Goal: Task Accomplishment & Management: Manage account settings

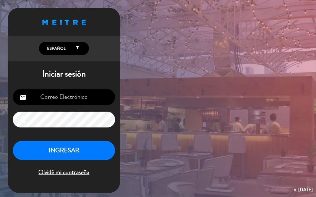
type input "[EMAIL_ADDRESS][DOMAIN_NAME]"
click at [8, 19] on header "Proudly born in [GEOGRAPHIC_DATA]. Made with love in [US_STATE]" at bounding box center [64, 22] width 112 height 28
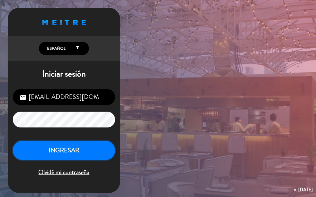
click at [80, 154] on button "INGRESAR" at bounding box center [64, 151] width 102 height 20
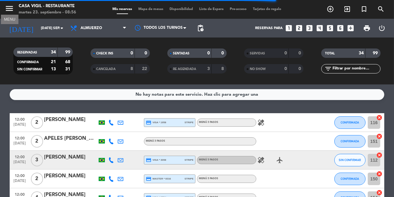
click at [7, 9] on icon "menu" at bounding box center [9, 8] width 9 height 9
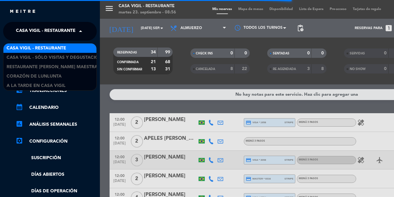
click at [44, 30] on span "Casa Vigil - Restaurante" at bounding box center [46, 31] width 60 height 13
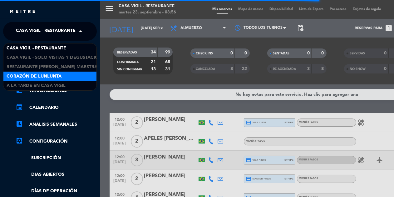
click at [55, 74] on span "Corazón de Lunlunta" at bounding box center [34, 76] width 55 height 7
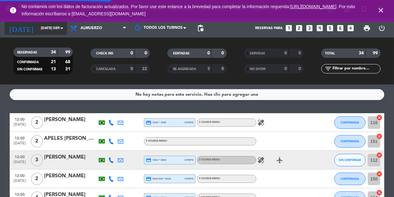
click at [38, 27] on input "[DATE] sep." at bounding box center [62, 28] width 49 height 11
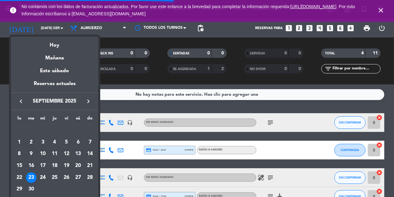
drag, startPoint x: 382, startPoint y: 9, endPoint x: 379, endPoint y: 9, distance: 3.7
click at [316, 9] on div at bounding box center [197, 98] width 394 height 197
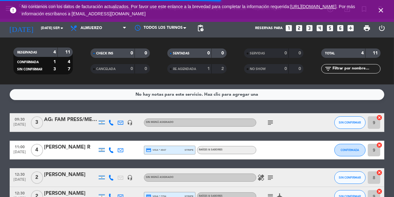
click at [316, 10] on icon "close" at bounding box center [380, 10] width 7 height 7
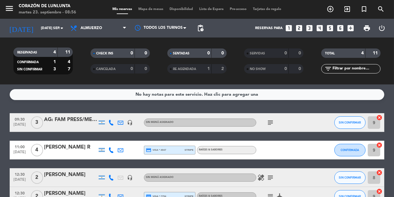
click at [5, 8] on icon "menu" at bounding box center [9, 8] width 9 height 9
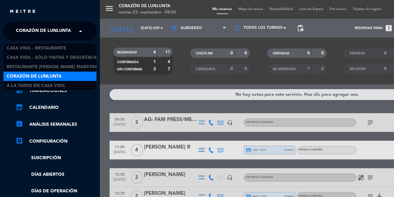
click at [37, 31] on span "Corazón de Lunlunta" at bounding box center [43, 31] width 55 height 13
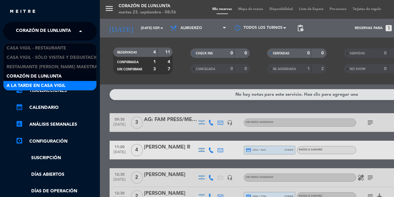
click at [39, 82] on span "A la tarde en Casa Vigil" at bounding box center [36, 85] width 59 height 7
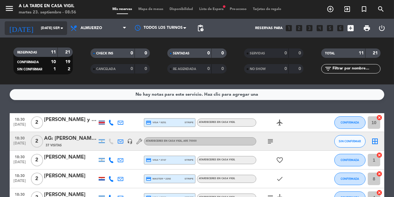
click at [60, 32] on input "[DATE] sep." at bounding box center [62, 28] width 49 height 11
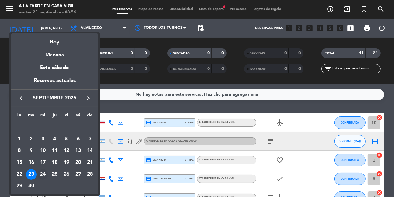
click at [42, 174] on div "24" at bounding box center [42, 174] width 11 height 11
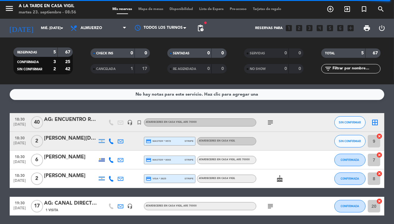
click at [71, 122] on div "AG: ENCUENTRO RIL X40/ [PERSON_NAME]" at bounding box center [70, 120] width 53 height 8
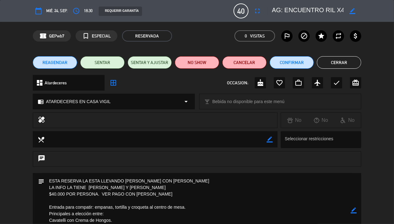
click at [316, 63] on button "Cerrar" at bounding box center [339, 62] width 44 height 12
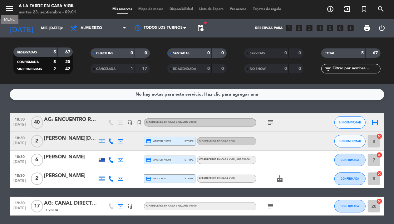
click at [12, 9] on icon "menu" at bounding box center [9, 8] width 9 height 9
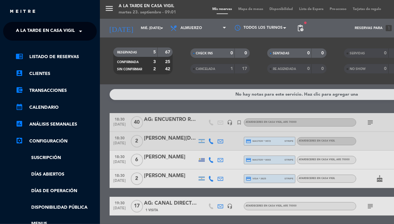
click at [46, 28] on span "A la tarde en Casa Vigil" at bounding box center [45, 31] width 59 height 13
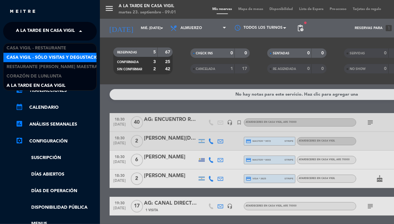
click at [50, 56] on span "Casa Vigil - SÓLO Visitas y Degustaciones" at bounding box center [57, 57] width 101 height 7
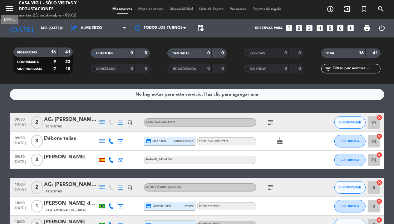
click at [10, 7] on icon "menu" at bounding box center [9, 8] width 9 height 9
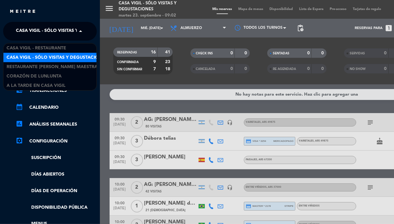
click at [52, 29] on span "Casa Vigil - SÓLO Visitas y Degustaciones" at bounding box center [66, 31] width 101 height 13
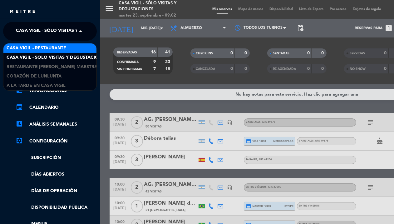
click at [60, 47] on span "Casa Vigil - Restaurante" at bounding box center [37, 48] width 60 height 7
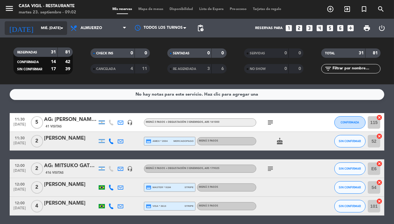
click at [59, 31] on icon "arrow_drop_down" at bounding box center [61, 27] width 7 height 7
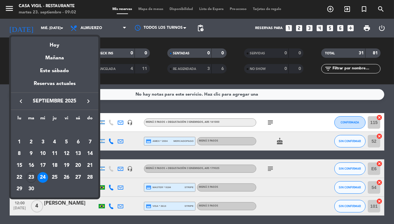
click at [87, 103] on icon "keyboard_arrow_right" at bounding box center [88, 100] width 7 height 7
click at [56, 153] on div "9" at bounding box center [54, 153] width 11 height 11
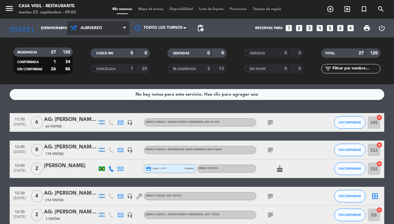
click at [102, 31] on span "Almuerzo" at bounding box center [98, 28] width 62 height 14
click at [98, 68] on div "menu Casa Vigil - Restaurante martes 23. septiembre - 09:02 Mis reservas Mapa d…" at bounding box center [197, 42] width 394 height 84
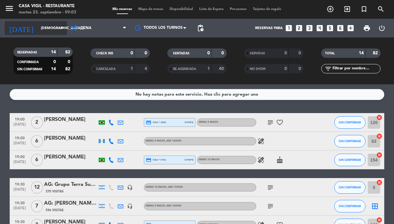
click at [54, 29] on input "[DEMOGRAPHIC_DATA] [DATE]" at bounding box center [62, 28] width 49 height 11
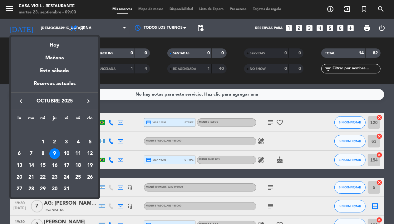
click at [69, 178] on div "24" at bounding box center [66, 177] width 11 height 11
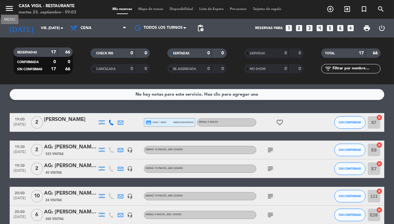
click at [7, 4] on icon "menu" at bounding box center [9, 8] width 9 height 9
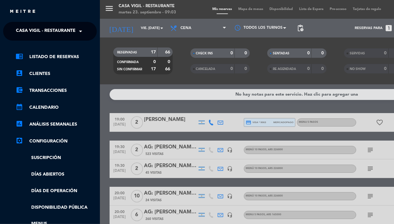
click at [34, 36] on span "Casa Vigil - Restaurante" at bounding box center [46, 31] width 60 height 13
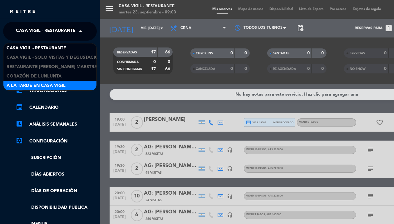
click at [43, 85] on span "A la tarde en Casa Vigil" at bounding box center [36, 85] width 59 height 7
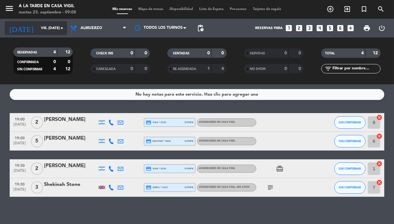
click at [55, 28] on input "vie. [DATE]" at bounding box center [62, 28] width 49 height 11
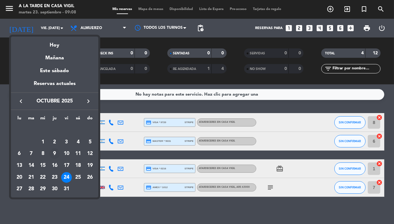
click at [56, 155] on div "9" at bounding box center [54, 153] width 11 height 11
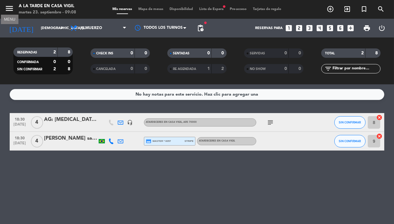
click at [8, 12] on icon "menu" at bounding box center [9, 8] width 9 height 9
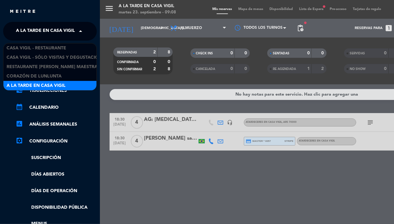
click at [24, 26] on span "A la tarde en Casa Vigil" at bounding box center [45, 31] width 59 height 13
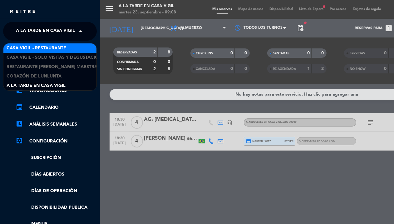
click at [47, 49] on span "Casa Vigil - Restaurante" at bounding box center [37, 48] width 60 height 7
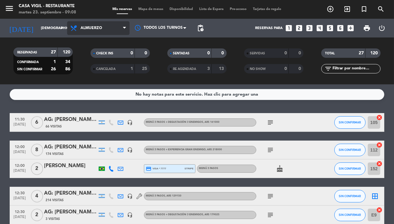
click at [90, 28] on span "Almuerzo" at bounding box center [92, 28] width 22 height 4
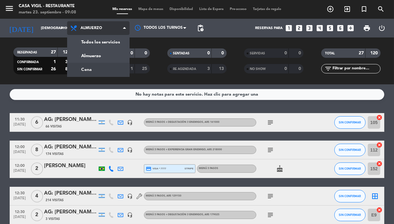
click at [88, 67] on div "menu Casa Vigil - Restaurante martes 23. septiembre - 09:08 Mis reservas Mapa d…" at bounding box center [197, 42] width 394 height 84
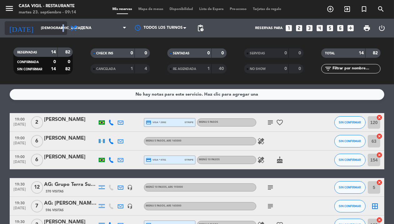
click at [64, 29] on icon "arrow_drop_down" at bounding box center [61, 27] width 7 height 7
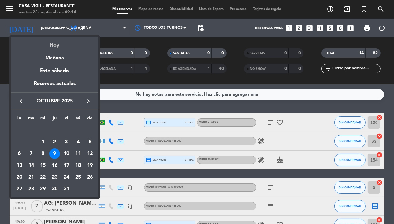
click at [60, 47] on div "Hoy" at bounding box center [54, 43] width 87 height 13
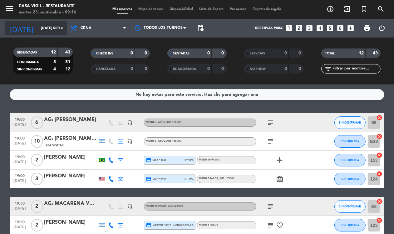
click at [62, 28] on icon "arrow_drop_down" at bounding box center [61, 27] width 7 height 7
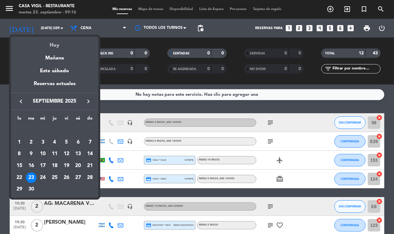
click at [56, 45] on div "Hoy" at bounding box center [54, 43] width 87 height 13
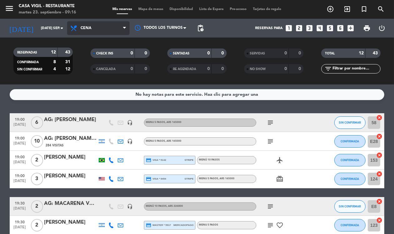
drag, startPoint x: 82, startPoint y: 31, endPoint x: 82, endPoint y: 47, distance: 15.6
click at [82, 32] on span "Cena" at bounding box center [98, 28] width 62 height 14
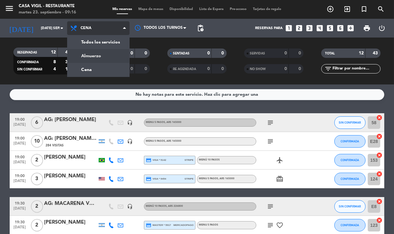
click at [86, 54] on div "menu Casa Vigil - Restaurante martes 23. septiembre - 09:16 Mis reservas Mapa d…" at bounding box center [197, 42] width 394 height 84
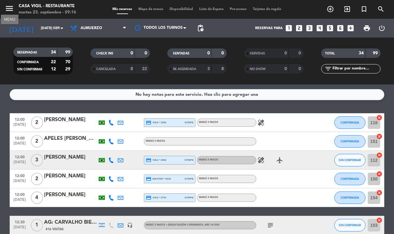
click at [10, 10] on icon "menu" at bounding box center [9, 8] width 9 height 9
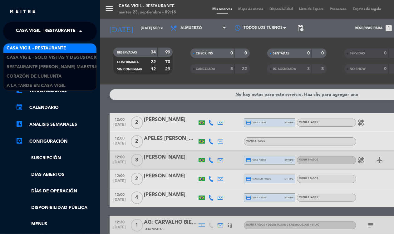
drag, startPoint x: 28, startPoint y: 28, endPoint x: 40, endPoint y: 37, distance: 14.5
click at [28, 29] on span "Casa Vigil - Restaurante" at bounding box center [46, 31] width 60 height 13
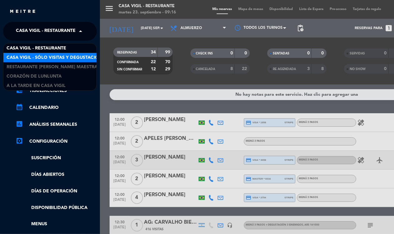
click at [62, 58] on span "Casa Vigil - SÓLO Visitas y Degustaciones" at bounding box center [57, 57] width 101 height 7
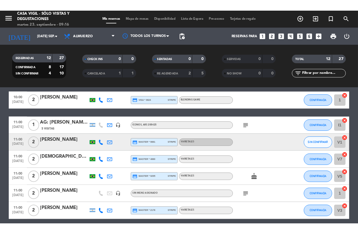
scroll to position [35, 0]
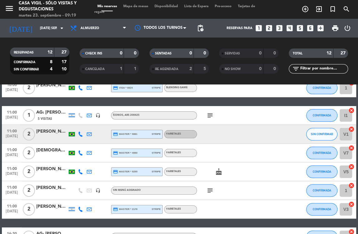
click at [199, 101] on div "10:00 [DATE] 2 [PERSON_NAME] credit_card visa * 0824 stripe Blending Game CONFI…" at bounding box center [179, 199] width 355 height 242
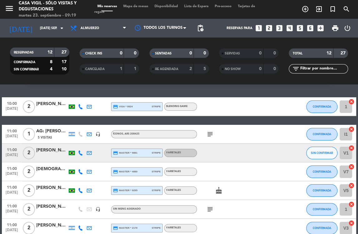
scroll to position [0, 0]
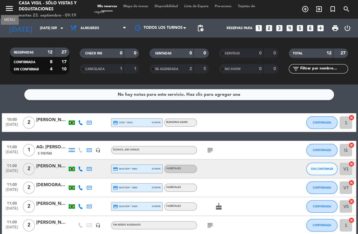
click at [12, 8] on icon "menu" at bounding box center [9, 8] width 9 height 9
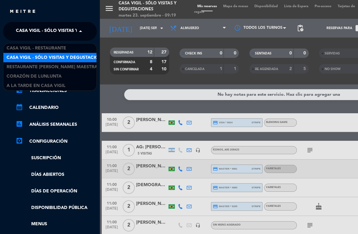
click at [57, 34] on span "Casa Vigil - SÓLO Visitas y Degustaciones" at bounding box center [66, 31] width 101 height 13
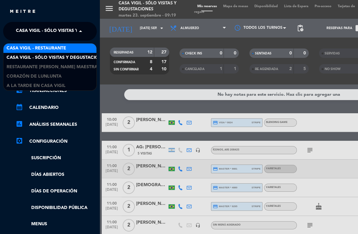
click at [60, 49] on span "Casa Vigil - Restaurante" at bounding box center [37, 48] width 60 height 7
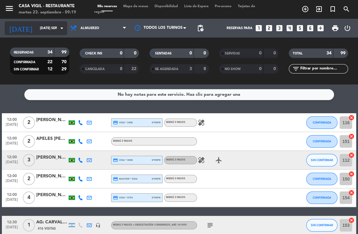
click at [62, 25] on icon "arrow_drop_down" at bounding box center [61, 27] width 7 height 7
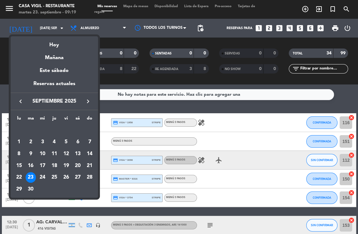
click at [87, 99] on icon "keyboard_arrow_right" at bounding box center [87, 100] width 7 height 7
click at [53, 176] on div "23" at bounding box center [54, 177] width 11 height 11
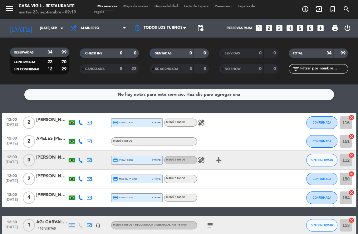
type input "[DEMOGRAPHIC_DATA] [DATE]"
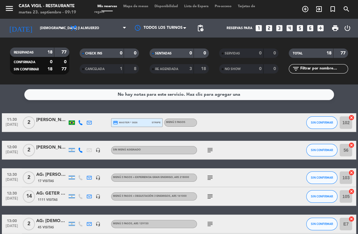
click at [25, 105] on div "No hay notas para este servicio. Haz clic para agregar una 11:30 [DATE] 2 [PERS…" at bounding box center [179, 158] width 358 height 149
click at [10, 12] on icon "menu" at bounding box center [9, 8] width 9 height 9
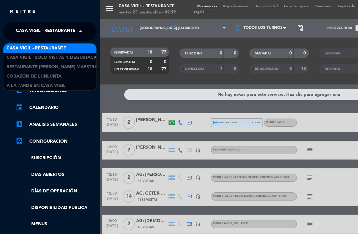
click at [63, 31] on span "Casa Vigil - Restaurante" at bounding box center [46, 31] width 60 height 13
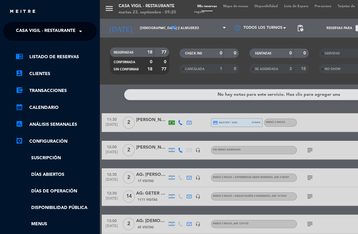
click at [129, 106] on div "menu Casa Vigil - Restaurante martes 23. septiembre - 09:20 Mis reservas Mapa d…" at bounding box center [279, 117] width 358 height 234
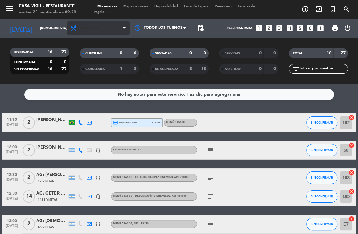
drag, startPoint x: 104, startPoint y: 22, endPoint x: 104, endPoint y: 28, distance: 6.6
click at [104, 23] on div "Todos los servicios Almuerzo Cena Almuerzo Todos los servicios Almuerzo Cena" at bounding box center [98, 28] width 62 height 19
click at [102, 32] on span "Almuerzo" at bounding box center [98, 28] width 62 height 14
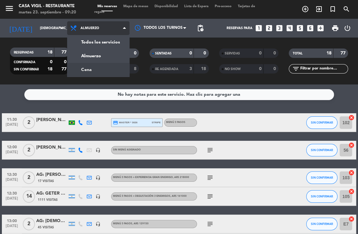
click at [92, 73] on div "menu Casa Vigil - Restaurante martes 23. septiembre - 09:20 Mis reservas Mapa d…" at bounding box center [179, 42] width 358 height 84
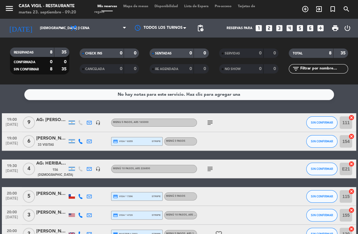
click at [291, 28] on icon "looks_4" at bounding box center [290, 28] width 8 height 8
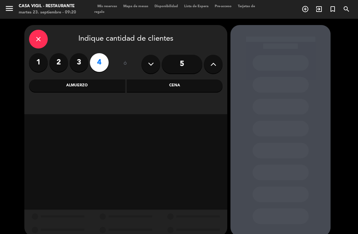
click at [163, 89] on div "Cena" at bounding box center [175, 85] width 96 height 12
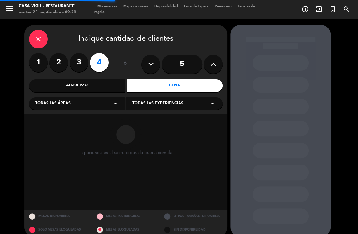
click at [145, 104] on span "Todas las experiencias" at bounding box center [157, 103] width 51 height 6
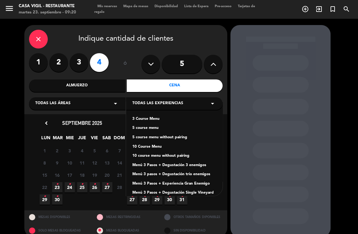
click at [35, 41] on icon "close" at bounding box center [38, 38] width 7 height 7
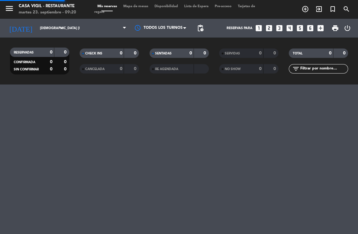
click at [35, 41] on div "RESERVADAS 0 0 CONFIRMADA 0 0 SIN CONFIRMAR 0 0 CHECK INS 0 0 CANCELADA 0 0 SEN…" at bounding box center [179, 60] width 358 height 47
click at [7, 11] on icon "menu" at bounding box center [9, 8] width 9 height 9
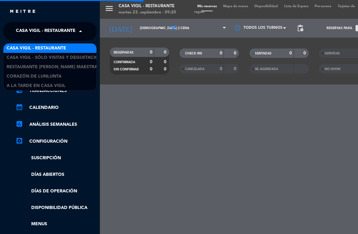
click at [36, 29] on span "Casa Vigil - Restaurante" at bounding box center [46, 31] width 60 height 13
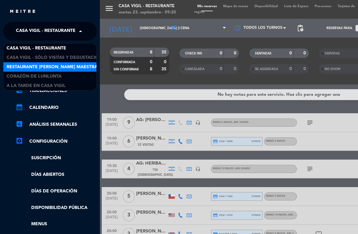
click at [56, 66] on span "Restaurante [PERSON_NAME] Maestra" at bounding box center [52, 66] width 91 height 7
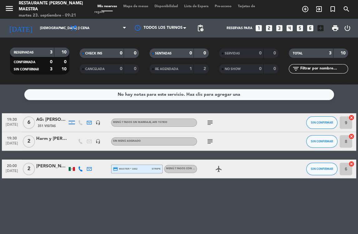
click at [219, 196] on div "No hay notas para este servicio. Haz clic para agregar una 19:30 [DATE] 6 AG: […" at bounding box center [179, 158] width 358 height 149
click at [69, 196] on div "No hay notas para este servicio. Haz clic para agregar una 19:30 [DATE] 6 AG: […" at bounding box center [179, 158] width 358 height 149
click at [316, 9] on icon "search" at bounding box center [346, 8] width 7 height 7
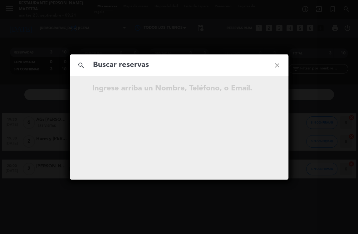
click at [152, 67] on input "text" at bounding box center [179, 65] width 174 height 13
type input "HERIBALDO"
click at [277, 65] on icon "close" at bounding box center [277, 65] width 22 height 22
click at [278, 65] on icon "close" at bounding box center [277, 65] width 22 height 22
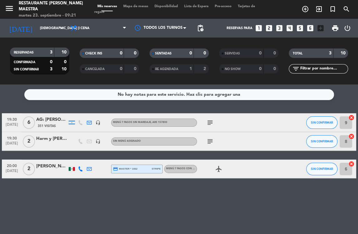
click at [184, 194] on div "No hay notas para este servicio. Haz clic para agregar una 19:30 [DATE] 6 AG: […" at bounding box center [179, 158] width 358 height 149
click at [290, 28] on icon "looks_4" at bounding box center [290, 28] width 8 height 8
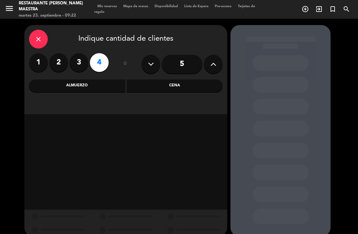
click at [160, 84] on div "Cena" at bounding box center [175, 85] width 96 height 12
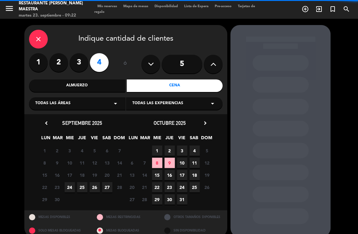
click at [142, 103] on span "Todas las experiencias" at bounding box center [157, 103] width 51 height 6
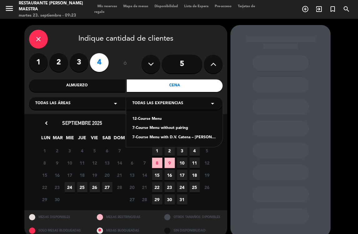
click at [156, 127] on div "7-Course Menu without pairing" at bounding box center [174, 128] width 84 height 6
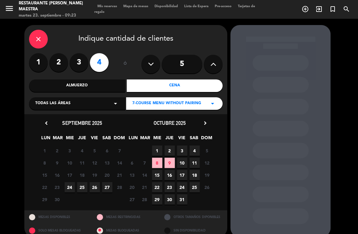
click at [170, 187] on span "23" at bounding box center [170, 187] width 10 height 10
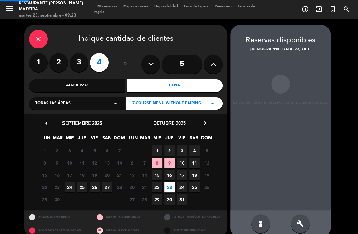
scroll to position [9, 0]
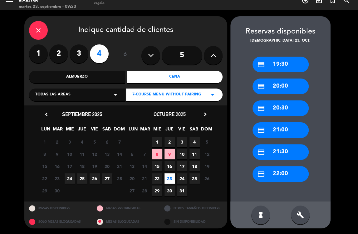
click at [273, 65] on div "credit_card 19:30" at bounding box center [281, 65] width 56 height 16
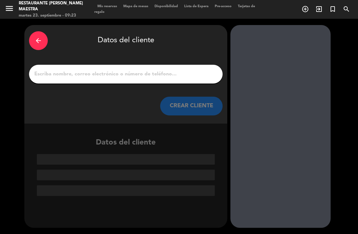
click at [164, 70] on input "1" at bounding box center [126, 74] width 184 height 9
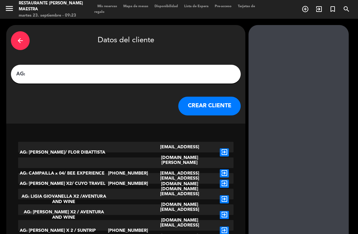
click at [75, 72] on input "AG:" at bounding box center [126, 74] width 221 height 9
paste input "HERIBALDO"
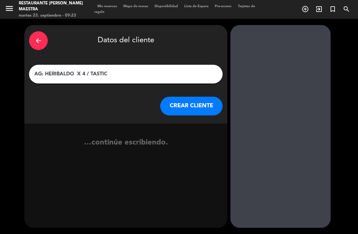
type input "AG: HERIBALDO X 4 / TASTIC"
click at [183, 107] on button "CREAR CLIENTE" at bounding box center [191, 106] width 62 height 19
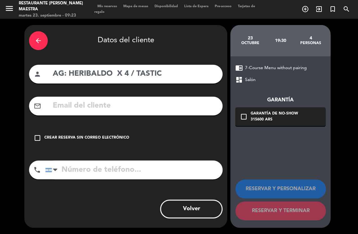
click at [174, 96] on div "arrow_back Datos del cliente person AG: HERIBALDO X 4 / TASTIC mail_outline che…" at bounding box center [125, 126] width 203 height 202
click at [172, 105] on input "text" at bounding box center [135, 105] width 166 height 13
paste input "[EMAIL_ADDRESS][DOMAIN_NAME]"
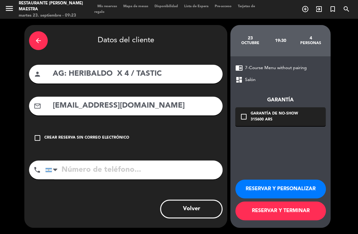
type input "[EMAIL_ADDRESS][DOMAIN_NAME]"
click at [287, 188] on button "RESERVAR Y PERSONALIZAR" at bounding box center [281, 188] width 91 height 19
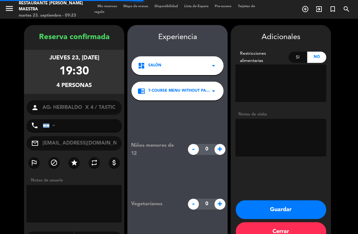
scroll to position [16, 0]
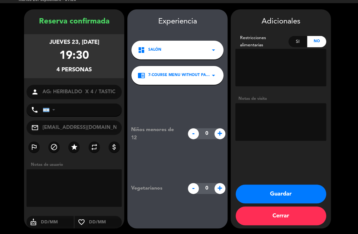
click at [256, 108] on textarea at bounding box center [281, 121] width 91 height 37
click at [255, 113] on textarea at bounding box center [281, 121] width 91 height 37
click at [284, 123] on textarea at bounding box center [281, 121] width 91 height 37
click at [293, 119] on textarea at bounding box center [281, 121] width 91 height 37
click at [268, 134] on textarea at bounding box center [281, 121] width 91 height 37
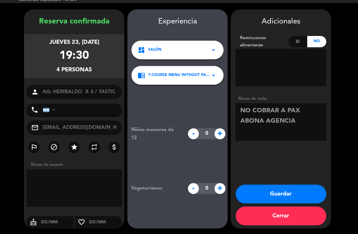
click at [305, 124] on textarea at bounding box center [281, 121] width 91 height 37
paste textarea "7 pasos con [PERSON_NAME]."
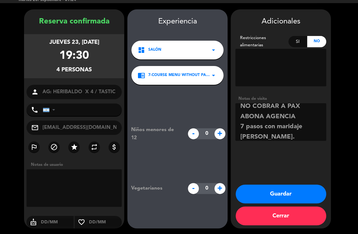
type textarea "NO COBRAR A PAX ABONA AGENCIA 7 pasos con maridaje [PERSON_NAME]."
click at [266, 196] on button "Guardar" at bounding box center [281, 193] width 91 height 19
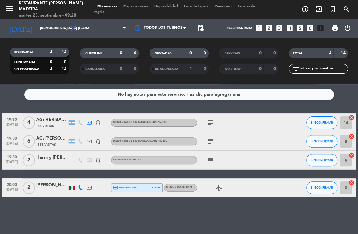
click at [108, 196] on div "No hay notas para este servicio. Haz clic para agregar una 19:30 [DATE] 4 AG: H…" at bounding box center [179, 158] width 358 height 149
click at [316, 12] on icon "search" at bounding box center [346, 8] width 7 height 7
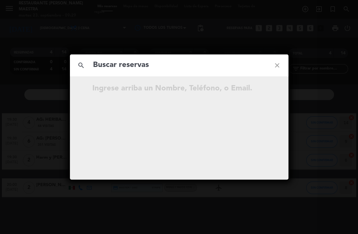
click at [211, 71] on input "text" at bounding box center [179, 65] width 174 height 13
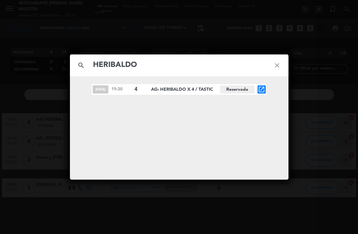
type input "HERIBALDO"
click at [275, 68] on icon "close" at bounding box center [277, 65] width 22 height 22
click at [275, 62] on icon "close" at bounding box center [277, 65] width 22 height 22
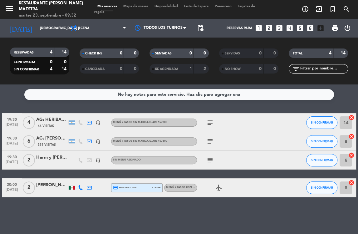
click at [169, 106] on div "No hay notas para este servicio. Haz clic para agregar una 19:30 [DATE] 4 AG: H…" at bounding box center [179, 158] width 358 height 149
click at [60, 28] on icon "arrow_drop_down" at bounding box center [61, 27] width 7 height 7
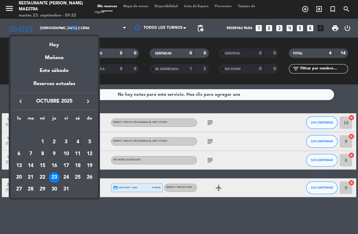
click at [79, 142] on div "4" at bounding box center [77, 142] width 11 height 11
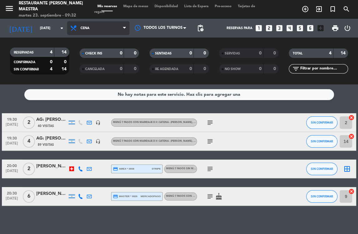
click at [87, 27] on span "Cena" at bounding box center [85, 28] width 9 height 4
click at [87, 57] on div "menu Restaurante [PERSON_NAME] Maestra martes 23. septiembre - 09:32 Mis reserv…" at bounding box center [179, 42] width 358 height 84
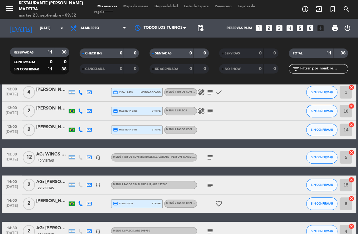
scroll to position [139, 0]
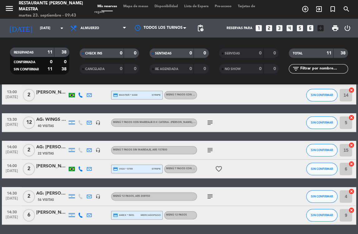
click at [147, 77] on div "SENTADAS 0 0 RE AGENDADA 0 0" at bounding box center [179, 61] width 70 height 34
click at [57, 32] on input "[DATE]" at bounding box center [60, 28] width 46 height 10
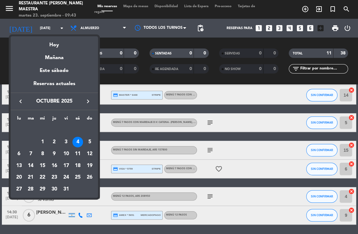
click at [89, 156] on div "12" at bounding box center [89, 153] width 11 height 11
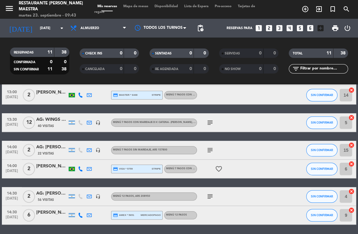
type input "[DATE]"
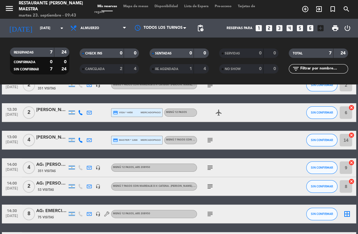
scroll to position [16, 0]
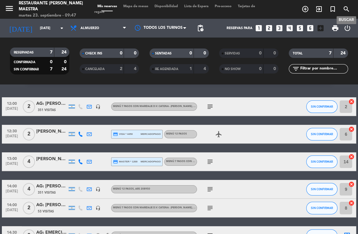
click at [316, 12] on span "search" at bounding box center [347, 9] width 14 height 11
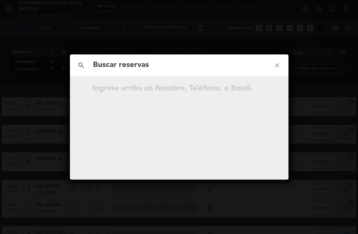
click at [177, 71] on input "text" at bounding box center [179, 65] width 174 height 13
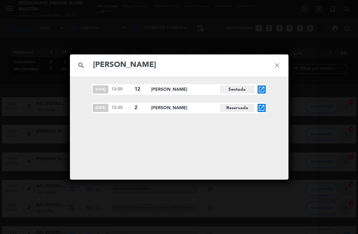
type input "[PERSON_NAME]"
click at [259, 109] on icon "open_in_new" at bounding box center [261, 107] width 7 height 7
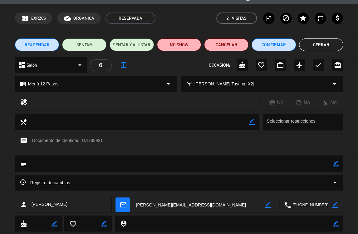
scroll to position [0, 0]
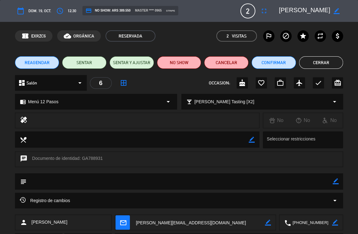
click at [312, 60] on button "Cerrar" at bounding box center [321, 62] width 44 height 12
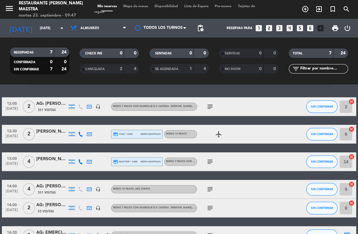
click at [270, 29] on icon "looks_two" at bounding box center [269, 28] width 8 height 8
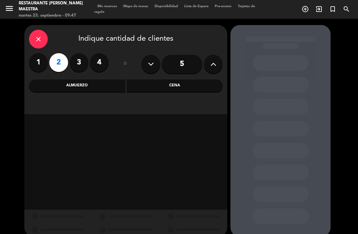
click at [100, 84] on div "Almuerzo" at bounding box center [77, 85] width 96 height 12
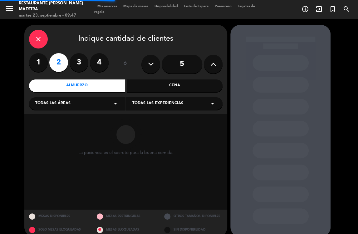
click at [157, 102] on span "Todas las experiencias" at bounding box center [157, 103] width 51 height 6
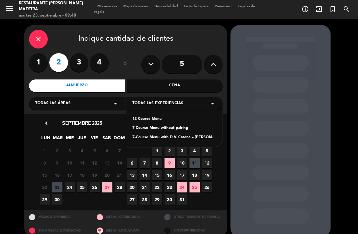
click at [160, 120] on div "12-Course Menu" at bounding box center [174, 119] width 84 height 6
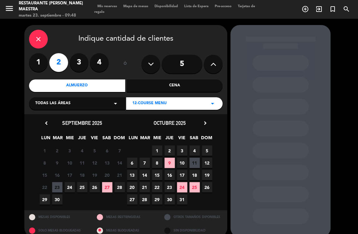
click at [195, 172] on span "18" at bounding box center [195, 175] width 10 height 10
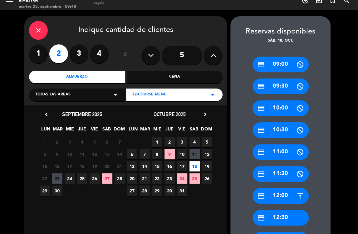
click at [287, 196] on div "credit_card 12:30" at bounding box center [281, 218] width 56 height 16
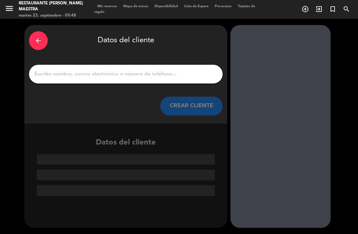
click at [91, 74] on input "1" at bounding box center [126, 74] width 184 height 9
click at [100, 74] on input "1" at bounding box center [126, 74] width 184 height 9
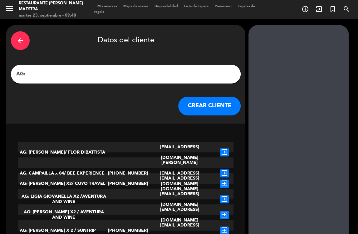
click at [71, 79] on div "AG:" at bounding box center [126, 74] width 230 height 19
click at [70, 75] on input "AG:" at bounding box center [126, 74] width 221 height 9
paste input "[PERSON_NAME] X 2"
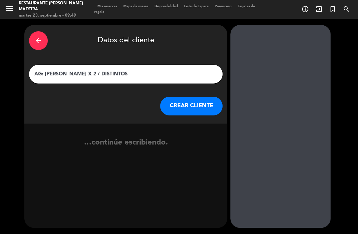
type input "AG: [PERSON_NAME] X 2 / DISTINTOS"
drag, startPoint x: 193, startPoint y: 107, endPoint x: 189, endPoint y: 106, distance: 3.8
click at [189, 106] on button "CREAR CLIENTE" at bounding box center [191, 106] width 62 height 19
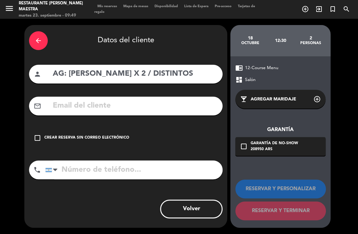
drag, startPoint x: 167, startPoint y: 102, endPoint x: 169, endPoint y: 105, distance: 3.6
click at [169, 104] on input "text" at bounding box center [135, 105] width 166 height 13
click at [169, 105] on input "text" at bounding box center [135, 105] width 166 height 13
paste input "[EMAIL_ADDRESS][DOMAIN_NAME]"
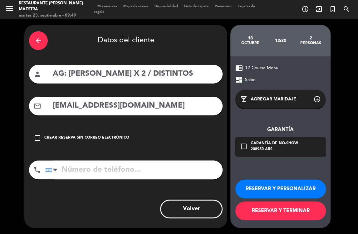
type input "[EMAIL_ADDRESS][DOMAIN_NAME]"
click at [270, 187] on button "RESERVAR Y PERSONALIZAR" at bounding box center [281, 188] width 91 height 19
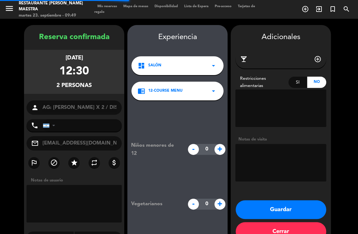
scroll to position [16, 0]
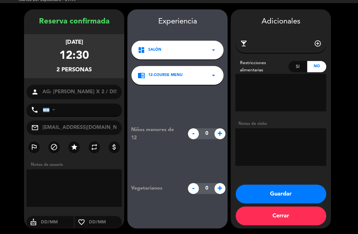
click at [264, 137] on textarea at bounding box center [281, 146] width 91 height 37
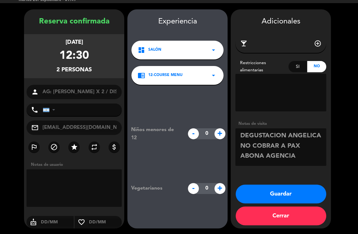
type textarea "DEGUSTACION ANGELICA NO COBRAR A PAX ABONA AGENCIA"
click at [280, 196] on button "Guardar" at bounding box center [281, 193] width 91 height 19
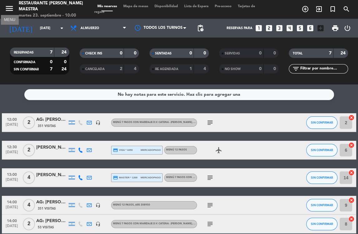
click at [10, 11] on icon "menu" at bounding box center [9, 8] width 9 height 9
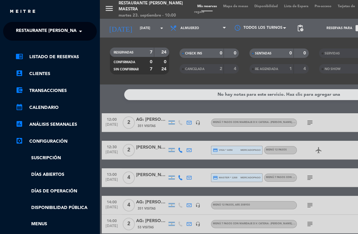
click at [47, 27] on span "Restaurante [PERSON_NAME] Maestra" at bounding box center [61, 31] width 91 height 13
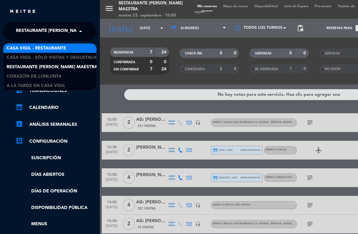
drag, startPoint x: 57, startPoint y: 50, endPoint x: 128, endPoint y: 48, distance: 70.9
click at [58, 49] on span "Casa Vigil - Restaurante" at bounding box center [37, 48] width 60 height 7
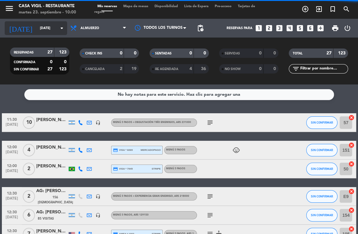
click at [60, 29] on icon "arrow_drop_down" at bounding box center [61, 27] width 7 height 7
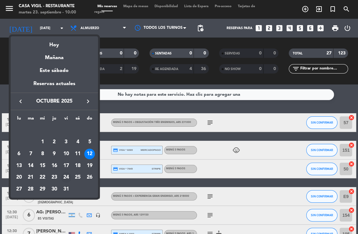
click at [66, 177] on div "24" at bounding box center [66, 177] width 11 height 11
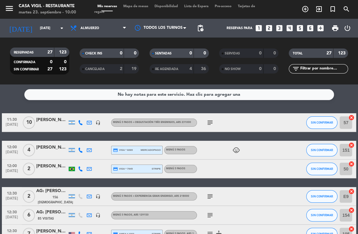
type input "vie. [DATE]"
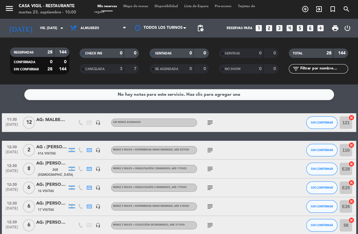
click at [316, 68] on input "text" at bounding box center [324, 68] width 48 height 7
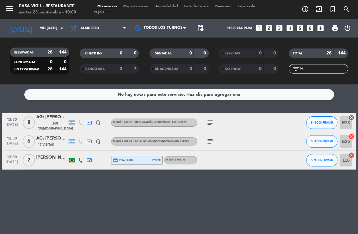
type input "le"
click at [45, 142] on div "AG: [PERSON_NAME] X6/ [PERSON_NAME]" at bounding box center [51, 138] width 31 height 7
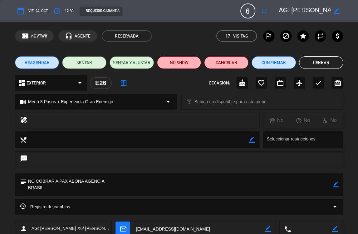
click at [310, 65] on button "Cerrar" at bounding box center [321, 62] width 44 height 12
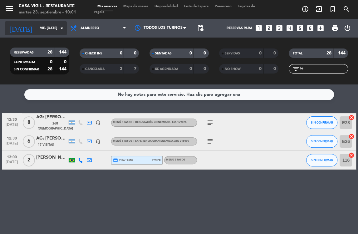
click at [54, 29] on input "vie. [DATE]" at bounding box center [60, 28] width 46 height 10
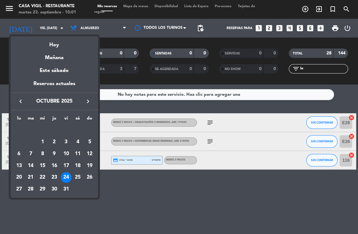
click at [23, 101] on icon "keyboard_arrow_left" at bounding box center [20, 100] width 7 height 7
click at [42, 176] on div "24" at bounding box center [42, 177] width 11 height 11
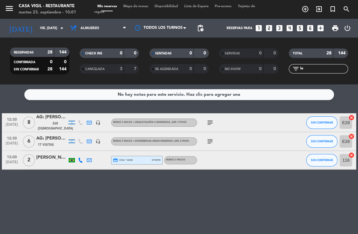
type input "mié. [DATE]"
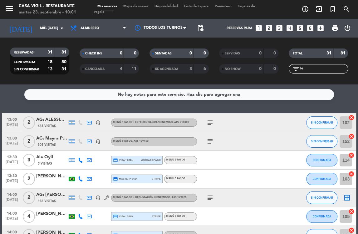
click at [316, 71] on input "le" at bounding box center [324, 68] width 48 height 7
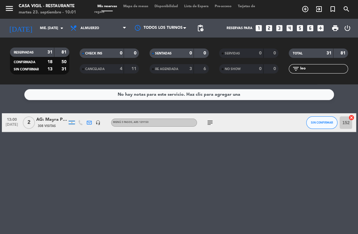
type input "leo"
click at [53, 121] on div "AG: Mayra Pinette X 2 / LEO VENDIMIA" at bounding box center [51, 119] width 31 height 7
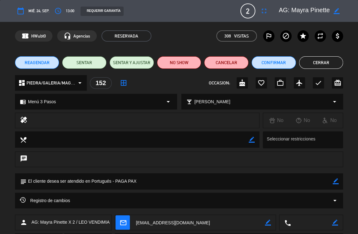
click at [316, 196] on icon "arrow_drop_down" at bounding box center [334, 199] width 7 height 7
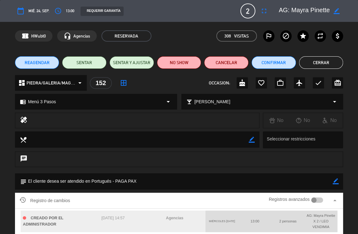
click at [316, 13] on icon "border_color" at bounding box center [337, 11] width 6 height 6
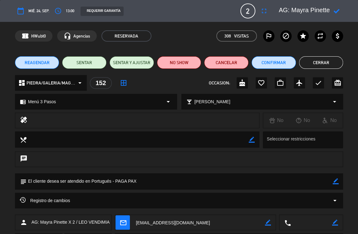
drag, startPoint x: 283, startPoint y: 7, endPoint x: 295, endPoint y: 7, distance: 11.3
click at [281, 9] on textarea at bounding box center [305, 10] width 52 height 11
click at [292, 9] on textarea at bounding box center [305, 10] width 52 height 11
drag, startPoint x: 292, startPoint y: 9, endPoint x: 322, endPoint y: 9, distance: 30.0
click at [316, 9] on textarea at bounding box center [305, 10] width 52 height 11
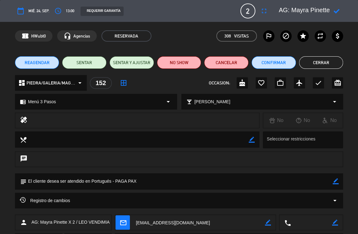
paste textarea "[PERSON_NAME]"
click at [316, 12] on icon at bounding box center [337, 11] width 6 height 6
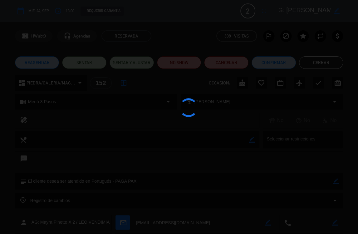
type textarea "AG: [PERSON_NAME] X 2 / [PERSON_NAME]"
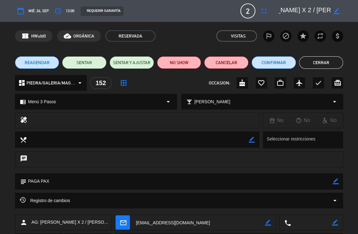
scroll to position [0, 66]
drag, startPoint x: 311, startPoint y: 9, endPoint x: 293, endPoint y: 14, distance: 18.1
click at [293, 14] on textarea at bounding box center [305, 10] width 52 height 11
click at [216, 10] on div "REQUERIR GARANTÍA" at bounding box center [157, 11] width 163 height 10
click at [316, 62] on button "Cerrar" at bounding box center [321, 62] width 44 height 12
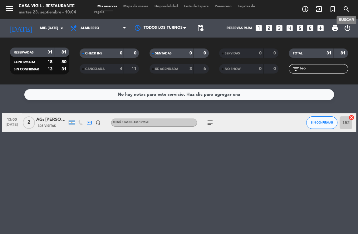
click at [316, 12] on icon "search" at bounding box center [346, 8] width 7 height 7
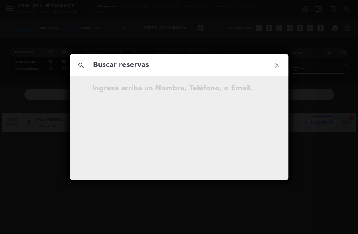
click at [151, 69] on input "text" at bounding box center [179, 65] width 174 height 13
type input "[PERSON_NAME]"
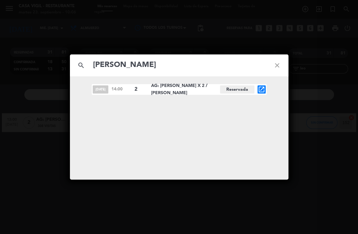
click at [275, 66] on icon "close" at bounding box center [277, 65] width 22 height 22
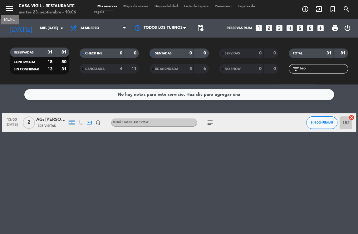
click at [14, 9] on span "menu MENU" at bounding box center [12, 9] width 14 height 15
drag, startPoint x: 12, startPoint y: 8, endPoint x: 16, endPoint y: 9, distance: 4.2
click at [12, 8] on icon "menu" at bounding box center [9, 8] width 9 height 9
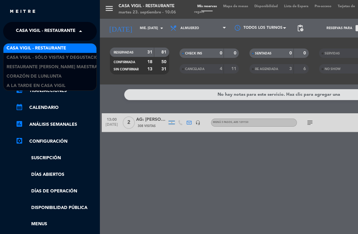
click at [61, 27] on span "Casa Vigil - Restaurante" at bounding box center [46, 31] width 60 height 13
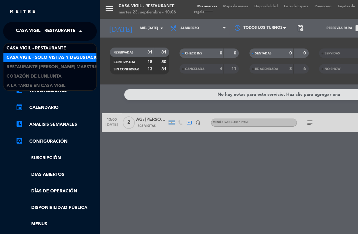
click at [68, 56] on span "Casa Vigil - SÓLO Visitas y Degustaciones" at bounding box center [57, 57] width 101 height 7
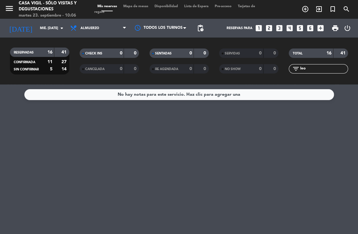
drag, startPoint x: 228, startPoint y: 138, endPoint x: 223, endPoint y: 135, distance: 6.2
click at [228, 138] on div "No hay notas para este servicio. Haz clic para agregar una" at bounding box center [179, 158] width 358 height 149
click at [270, 31] on icon "looks_two" at bounding box center [269, 28] width 8 height 8
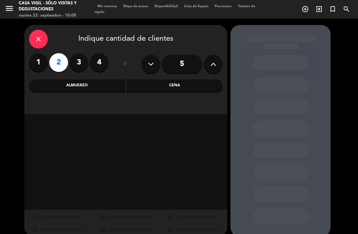
click at [92, 83] on div "Almuerzo" at bounding box center [77, 85] width 96 height 12
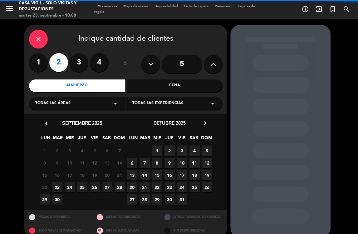
click at [165, 104] on span "Todas las experiencias" at bounding box center [157, 103] width 51 height 6
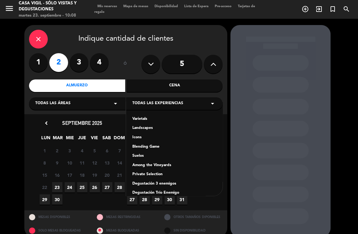
click at [140, 138] on div "Icons" at bounding box center [174, 137] width 84 height 6
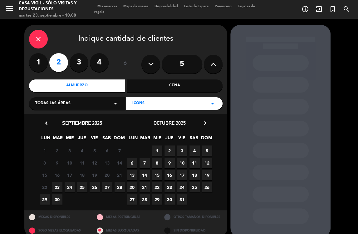
click at [57, 187] on span "23" at bounding box center [57, 187] width 10 height 10
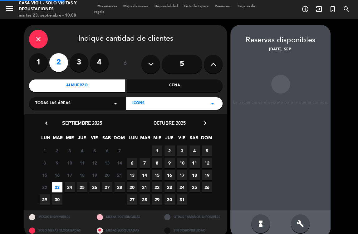
scroll to position [9, 0]
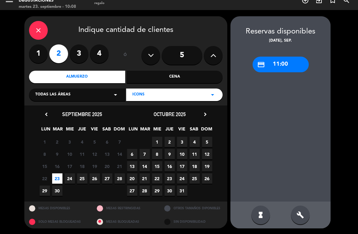
click at [271, 61] on div "credit_card 11:00" at bounding box center [281, 65] width 56 height 16
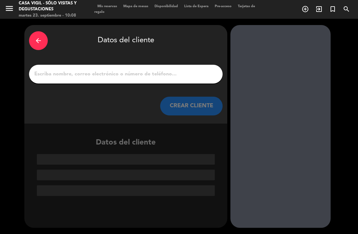
scroll to position [0, 0]
click at [200, 68] on div at bounding box center [126, 74] width 194 height 19
click at [201, 72] on input "1" at bounding box center [126, 74] width 184 height 9
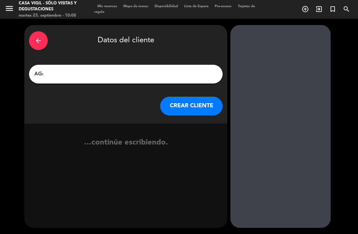
paste input "[PERSON_NAME] Undurraga"
type input "AG: [PERSON_NAME] Undurraga X2 / MI VIAJE A [GEOGRAPHIC_DATA]"
click at [176, 104] on button "CREAR CLIENTE" at bounding box center [191, 106] width 62 height 19
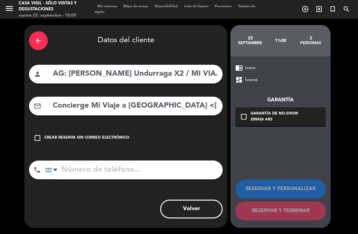
click at [178, 103] on input "Concierge Mi Viaje a [GEOGRAPHIC_DATA] <[EMAIL_ADDRESS][DOMAIN_NAME]>" at bounding box center [135, 105] width 166 height 13
drag, startPoint x: 170, startPoint y: 104, endPoint x: 41, endPoint y: 127, distance: 130.5
click at [41, 127] on div "arrow_back Datos del cliente person AG: [PERSON_NAME] Undurraga X2 / MI VIAJE A…" at bounding box center [125, 126] width 203 height 202
drag, startPoint x: 180, startPoint y: 104, endPoint x: 190, endPoint y: 109, distance: 11.0
click at [181, 103] on input "[EMAIL_ADDRESS][DOMAIN_NAME]>" at bounding box center [135, 105] width 166 height 13
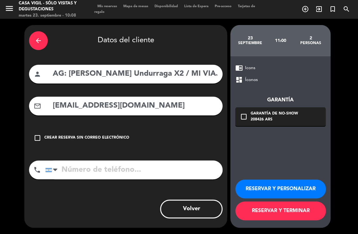
type input "[EMAIL_ADDRESS][DOMAIN_NAME]"
click at [290, 186] on button "RESERVAR Y PERSONALIZAR" at bounding box center [281, 188] width 91 height 19
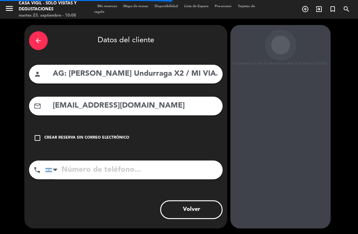
scroll to position [16, 0]
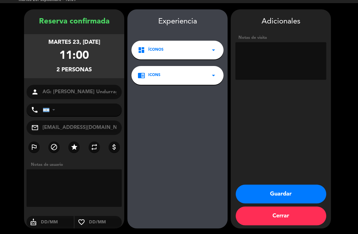
click at [282, 49] on textarea at bounding box center [281, 60] width 91 height 37
type textarea "NO COBRAR A PAX ABONA AGENCIA"
click at [271, 193] on button "Guardar" at bounding box center [281, 193] width 91 height 19
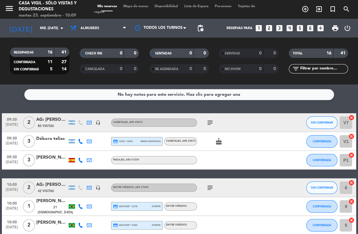
click at [180, 104] on div "No hay notas para este servicio. Haz clic para agregar una 09:30 [DATE] 2 AG: […" at bounding box center [179, 158] width 358 height 149
click at [89, 108] on div "No hay notas para este servicio. Haz clic para agregar una 09:30 [DATE] 2 AG: […" at bounding box center [179, 158] width 358 height 149
click at [60, 29] on icon "arrow_drop_down" at bounding box center [61, 27] width 7 height 7
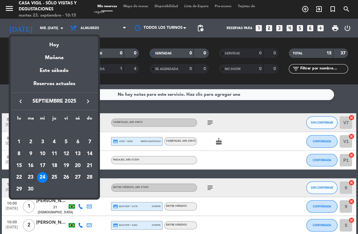
click at [89, 101] on icon "keyboard_arrow_right" at bounding box center [87, 100] width 7 height 7
click at [80, 141] on div "4" at bounding box center [77, 142] width 11 height 11
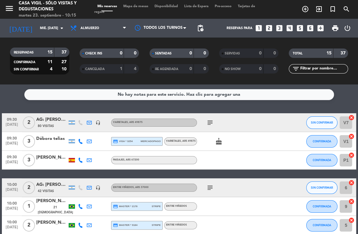
type input "[DATE]"
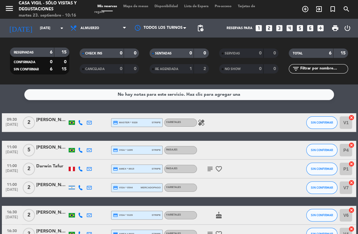
click at [303, 30] on icon "looks_5" at bounding box center [300, 28] width 8 height 8
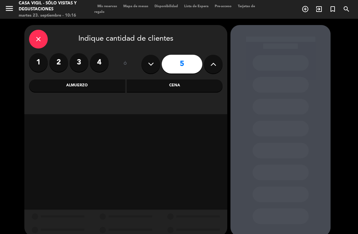
drag, startPoint x: 90, startPoint y: 86, endPoint x: 94, endPoint y: 87, distance: 4.2
click at [94, 87] on div "Almuerzo" at bounding box center [77, 85] width 96 height 12
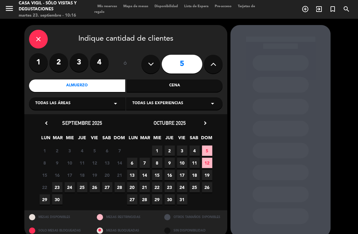
click at [154, 106] on span "Todas las experiencias" at bounding box center [157, 103] width 51 height 6
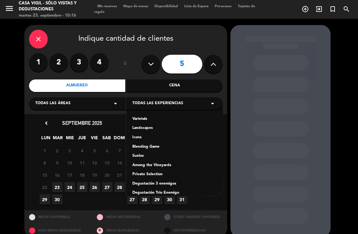
click at [37, 36] on icon "close" at bounding box center [38, 38] width 7 height 7
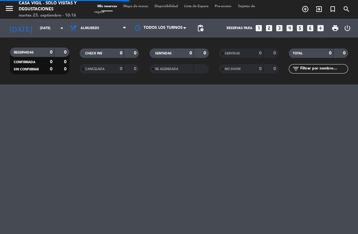
click at [10, 14] on button "menu" at bounding box center [9, 10] width 9 height 12
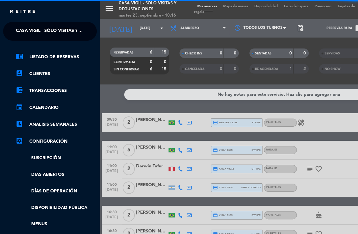
click at [22, 26] on span "Casa Vigil - SÓLO Visitas y Degustaciones" at bounding box center [66, 31] width 101 height 13
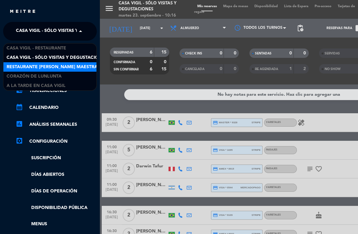
click at [63, 70] on div "Restaurante [PERSON_NAME] Maestra" at bounding box center [49, 66] width 93 height 9
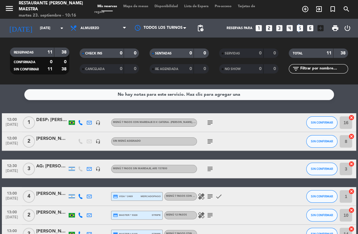
click at [296, 28] on icon "looks_5" at bounding box center [300, 28] width 8 height 8
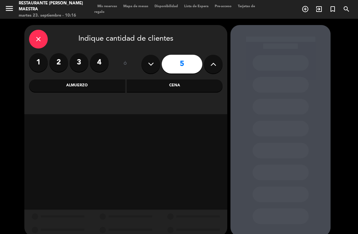
click at [94, 91] on div "Almuerzo" at bounding box center [77, 85] width 96 height 12
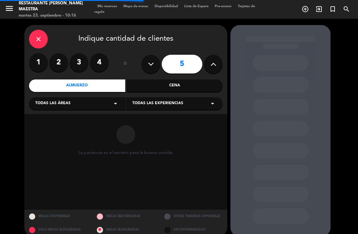
click at [180, 102] on span "Todas las experiencias" at bounding box center [157, 103] width 51 height 6
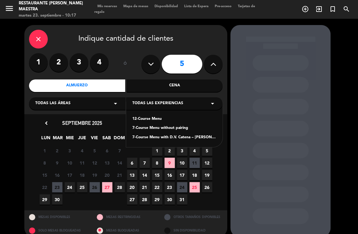
click at [164, 135] on div "7-Course Menu with D.V. Catena – [PERSON_NAME] pairing" at bounding box center [174, 137] width 84 height 6
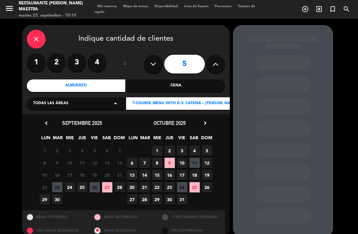
click at [43, 39] on div "close" at bounding box center [36, 39] width 19 height 19
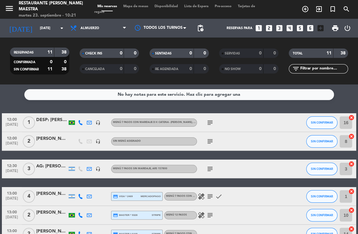
click at [302, 30] on icon "looks_5" at bounding box center [300, 28] width 8 height 8
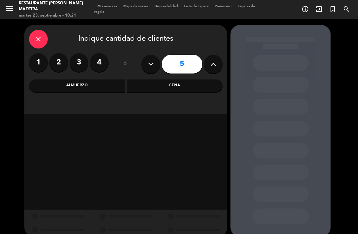
drag, startPoint x: 113, startPoint y: 87, endPoint x: 138, endPoint y: 95, distance: 25.7
click at [114, 87] on div "Almuerzo" at bounding box center [77, 85] width 96 height 12
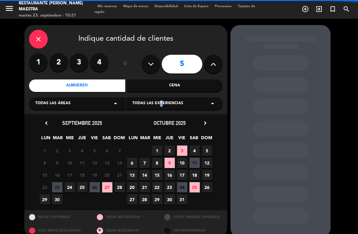
click at [159, 105] on span "Todas las experiencias" at bounding box center [157, 103] width 51 height 6
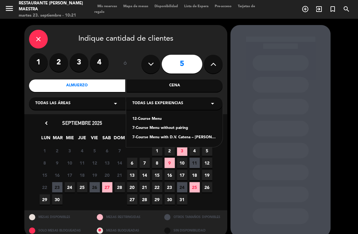
click at [174, 138] on div "7-Course Menu with D.V. Catena – [PERSON_NAME] pairing" at bounding box center [174, 137] width 84 height 6
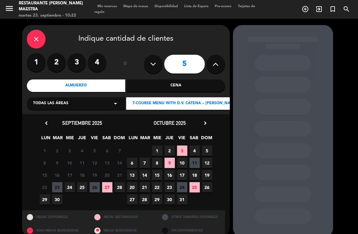
click at [194, 152] on span "4" at bounding box center [195, 150] width 10 height 10
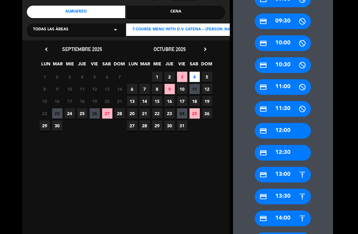
scroll to position [78, 0]
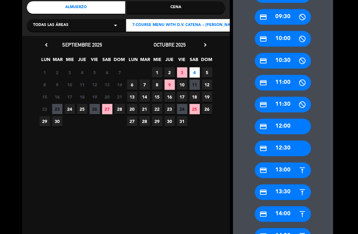
click at [286, 172] on div "credit_card 13:00" at bounding box center [283, 170] width 56 height 16
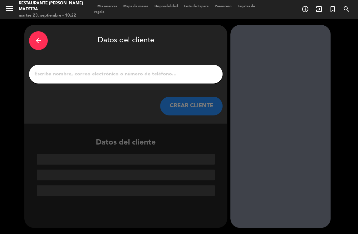
click at [150, 76] on input "1" at bounding box center [126, 74] width 184 height 9
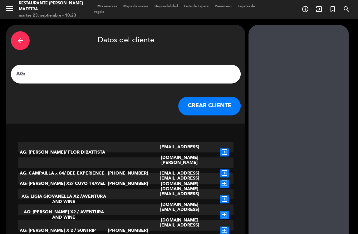
click at [66, 75] on input "AG:" at bounding box center [126, 74] width 221 height 9
paste input "Camila Mota"
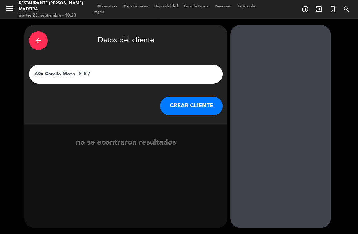
click at [127, 75] on input "AG: Camila Mota X 5 /" at bounding box center [126, 74] width 184 height 9
click at [122, 73] on input "AG: Camila Mota X 5 /" at bounding box center [126, 74] width 184 height 9
type input "AG: Camila Mota X 5 / TASTIC"
click at [184, 108] on button "CREAR CLIENTE" at bounding box center [191, 106] width 62 height 19
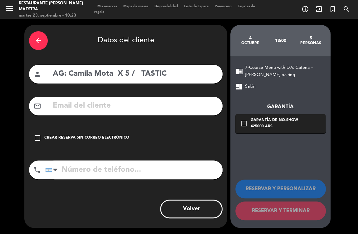
click at [193, 104] on input "text" at bounding box center [135, 105] width 166 height 13
paste input "[EMAIL_ADDRESS][DOMAIN_NAME]"
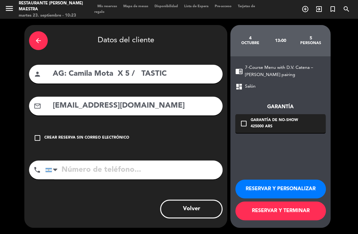
type input "[EMAIL_ADDRESS][DOMAIN_NAME]"
drag, startPoint x: 280, startPoint y: 187, endPoint x: 284, endPoint y: 187, distance: 3.8
click at [280, 186] on button "RESERVAR Y PERSONALIZAR" at bounding box center [281, 188] width 91 height 19
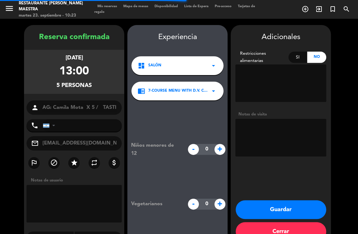
scroll to position [16, 0]
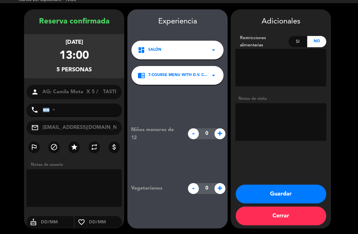
click at [261, 117] on textarea at bounding box center [281, 121] width 91 height 37
type textarea "NO COBRAR A PAX ABONA AGENCIA"
click at [126, 89] on booking-confirmed "Reserva confirmada [DATE] 13:00 5 personas person AG: Camila Mota X 5 / TASTIC …" at bounding box center [179, 118] width 346 height 219
click at [250, 194] on button "Guardar" at bounding box center [281, 193] width 91 height 19
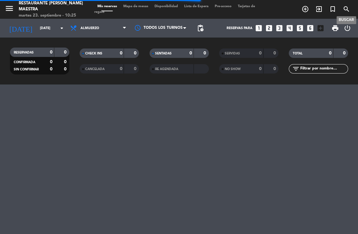
click at [316, 9] on icon "search" at bounding box center [346, 8] width 7 height 7
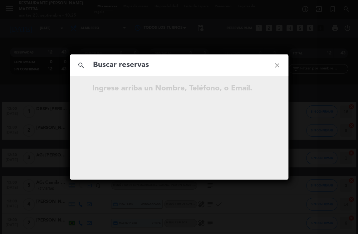
click at [143, 68] on input "text" at bounding box center [179, 65] width 174 height 13
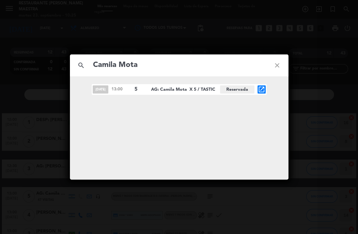
type input "Camila Mota"
click at [261, 88] on icon "open_in_new" at bounding box center [261, 89] width 7 height 7
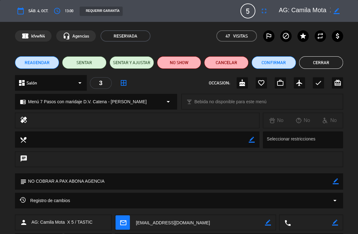
click at [316, 12] on icon "border_color" at bounding box center [337, 11] width 6 height 6
drag, startPoint x: 306, startPoint y: 7, endPoint x: 350, endPoint y: 10, distance: 44.2
click at [316, 10] on div "calendar_today sáb. 4, oct. access_time 13:00 REQUERIR GARANTÍA 5 AG: Camila Mo…" at bounding box center [179, 11] width 358 height 22
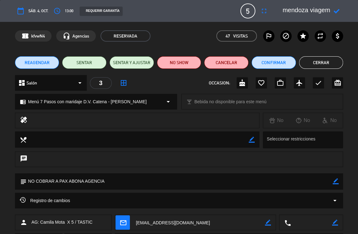
click at [316, 10] on icon at bounding box center [337, 11] width 6 height 6
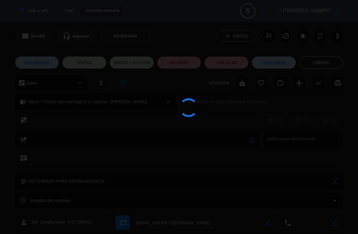
type textarea "AG: Camila Mota X 5 / mendoza viagem"
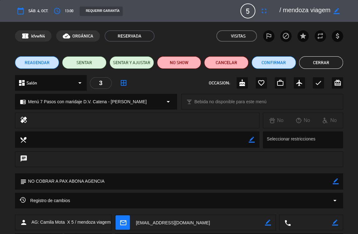
click at [316, 63] on button "Cerrar" at bounding box center [321, 62] width 44 height 12
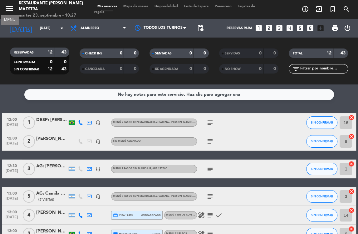
click at [8, 6] on icon "menu" at bounding box center [9, 8] width 9 height 9
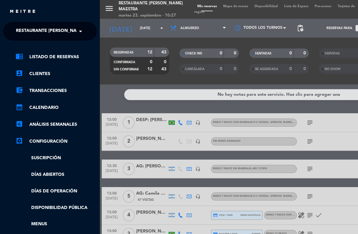
click at [35, 28] on span "Restaurante [PERSON_NAME] Maestra" at bounding box center [61, 31] width 91 height 13
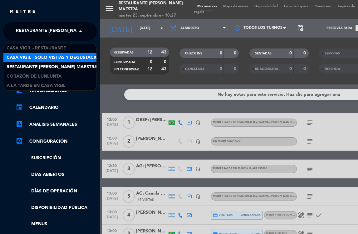
click at [48, 57] on span "Casa Vigil - SÓLO Visitas y Degustaciones" at bounding box center [57, 57] width 101 height 7
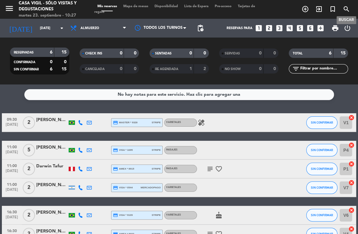
click at [316, 10] on icon "search" at bounding box center [346, 8] width 7 height 7
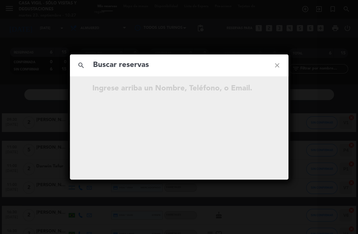
click at [180, 66] on input "text" at bounding box center [179, 65] width 174 height 13
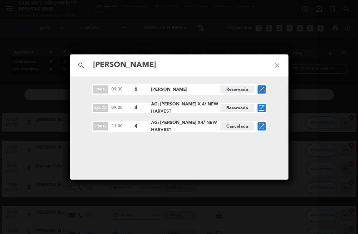
type input "[PERSON_NAME]"
click at [263, 128] on icon "open_in_new" at bounding box center [261, 125] width 7 height 7
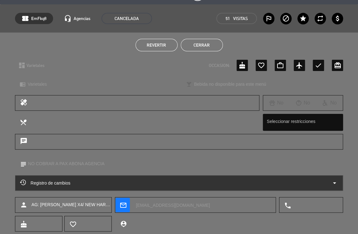
scroll to position [35, 0]
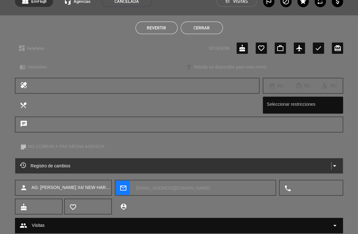
click at [316, 168] on icon "arrow_drop_down" at bounding box center [334, 165] width 7 height 7
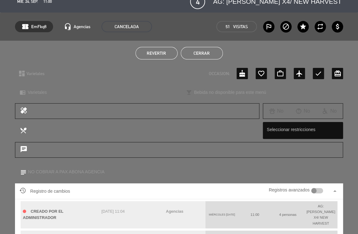
scroll to position [0, 0]
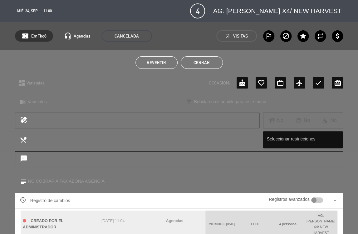
click at [190, 64] on button "Cerrar" at bounding box center [202, 62] width 42 height 12
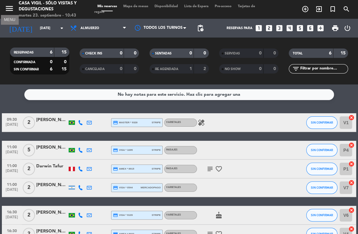
click at [10, 9] on icon "menu" at bounding box center [9, 8] width 9 height 9
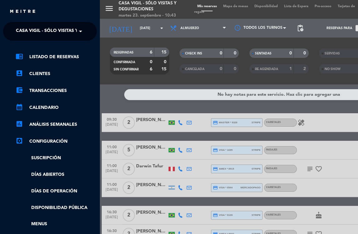
click at [48, 32] on span "Casa Vigil - SÓLO Visitas y Degustaciones" at bounding box center [66, 31] width 101 height 13
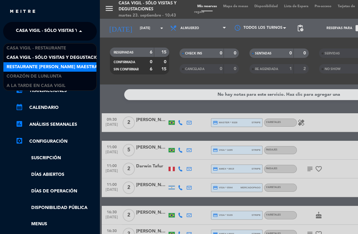
click at [58, 67] on span "Restaurante [PERSON_NAME] Maestra" at bounding box center [52, 66] width 91 height 7
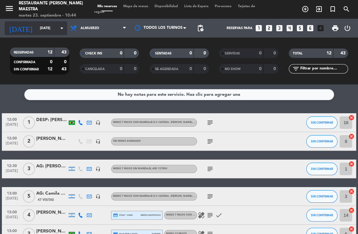
click at [56, 32] on input "[DATE]" at bounding box center [60, 28] width 46 height 10
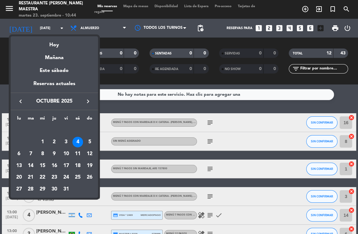
click at [22, 100] on icon "keyboard_arrow_left" at bounding box center [20, 100] width 7 height 7
click at [53, 177] on div "25" at bounding box center [54, 177] width 11 height 11
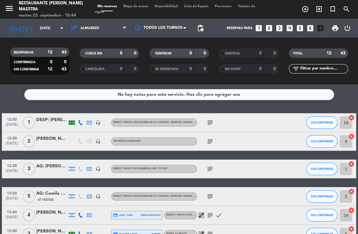
type input "[DEMOGRAPHIC_DATA] [DATE]"
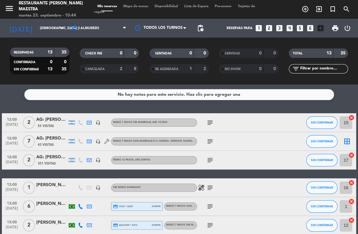
click at [151, 104] on div "No hay notas para este servicio. Haz clic para agregar una 12:00 [DATE] 2 AG: […" at bounding box center [179, 158] width 358 height 149
click at [270, 29] on icon "looks_two" at bounding box center [269, 28] width 8 height 8
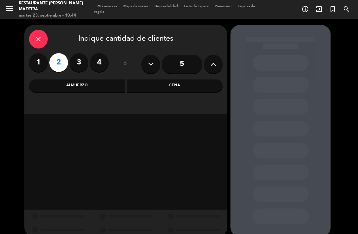
click at [101, 87] on div "Almuerzo" at bounding box center [77, 85] width 96 height 12
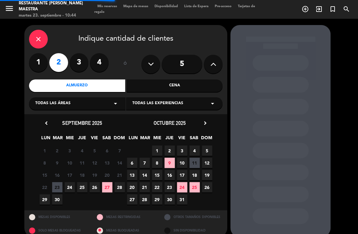
click at [159, 104] on span "Todas las experiencias" at bounding box center [157, 103] width 51 height 6
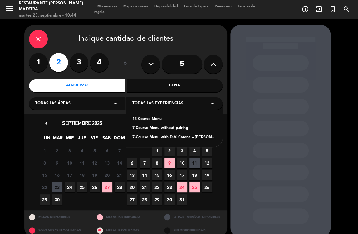
click at [170, 135] on div "7-Course Menu with D.V. Catena – [PERSON_NAME] pairing" at bounding box center [174, 137] width 84 height 6
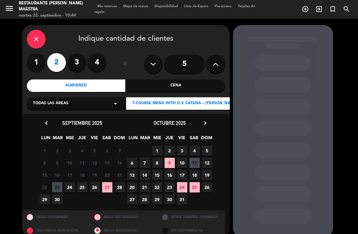
click at [82, 185] on span "25" at bounding box center [82, 187] width 10 height 10
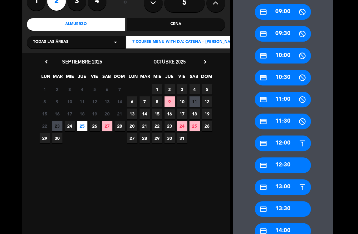
scroll to position [78, 0]
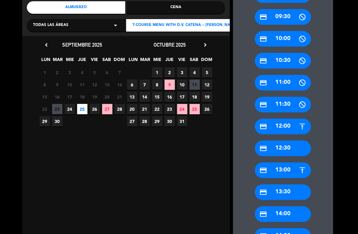
click at [279, 189] on div "credit_card 13:30" at bounding box center [283, 192] width 56 height 16
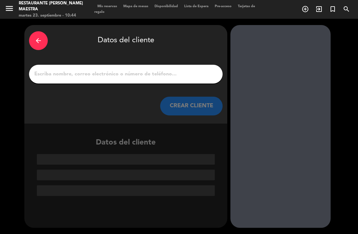
scroll to position [0, 0]
click at [88, 72] on input "1" at bounding box center [126, 74] width 184 height 9
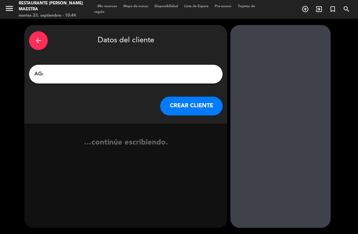
paste input "Adre Gutierres"
type input "AG: Adre Gutierres X 2 / [PERSON_NAME]"
click at [172, 103] on button "CREAR CLIENTE" at bounding box center [191, 106] width 62 height 19
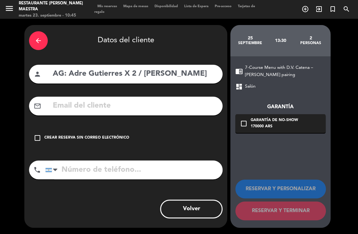
click at [182, 113] on div "mail_outline" at bounding box center [126, 106] width 194 height 19
click at [92, 108] on input "text" at bounding box center [135, 105] width 166 height 13
paste input "[EMAIL_ADDRESS][DOMAIN_NAME]"
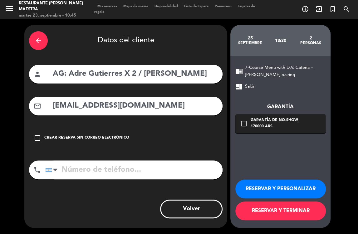
type input "[EMAIL_ADDRESS][DOMAIN_NAME]"
click at [269, 184] on button "RESERVAR Y PERSONALIZAR" at bounding box center [281, 188] width 91 height 19
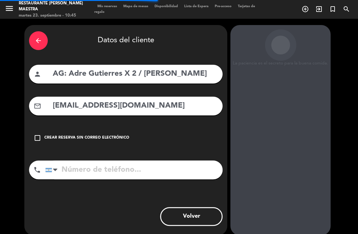
scroll to position [16, 0]
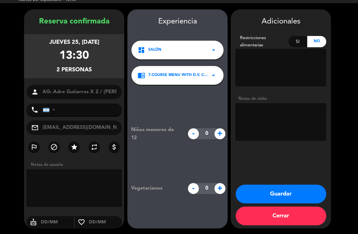
drag, startPoint x: 270, startPoint y: 122, endPoint x: 269, endPoint y: 117, distance: 4.8
click at [270, 121] on textarea at bounding box center [281, 121] width 91 height 37
click at [266, 117] on textarea at bounding box center [281, 121] width 91 height 37
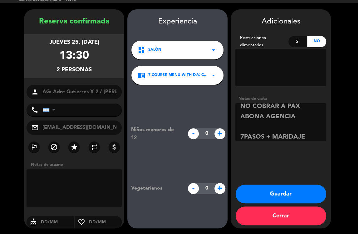
type textarea "NO COBRAR A PAX ABONA AGENCIA 7PASOS + MARIDAJE"
click at [286, 189] on button "Guardar" at bounding box center [281, 193] width 91 height 19
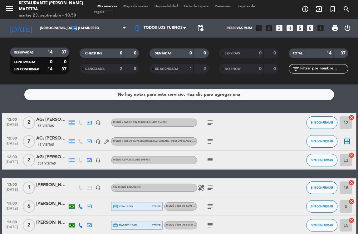
click at [222, 102] on div "No hay notas para este servicio. Haz clic para agregar una 12:00 [DATE] 2 AG: […" at bounding box center [179, 158] width 358 height 149
click at [82, 107] on div "No hay notas para este servicio. Haz clic para agregar una 12:00 [DATE] 2 AG: […" at bounding box center [179, 158] width 358 height 149
click at [60, 32] on input "[DEMOGRAPHIC_DATA] [DATE]" at bounding box center [60, 28] width 46 height 10
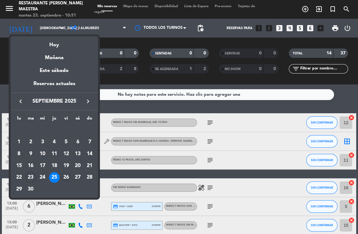
click at [66, 177] on div "26" at bounding box center [66, 177] width 11 height 11
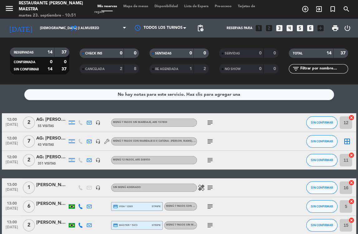
type input "vie. [DATE]"
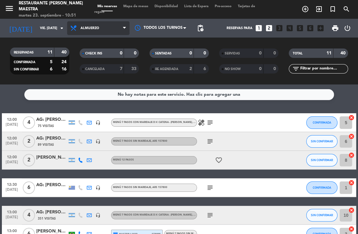
click at [85, 28] on span "Almuerzo" at bounding box center [90, 28] width 19 height 4
click at [87, 71] on div "menu Restaurante [PERSON_NAME] Maestra martes 23. septiembre - 10:51 Mis reserv…" at bounding box center [179, 42] width 358 height 84
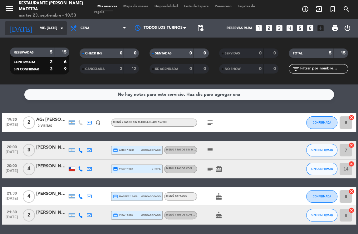
click at [62, 27] on icon "arrow_drop_down" at bounding box center [61, 27] width 7 height 7
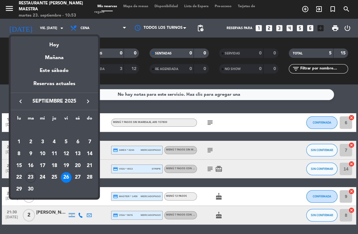
click at [89, 102] on icon "keyboard_arrow_right" at bounding box center [87, 100] width 7 height 7
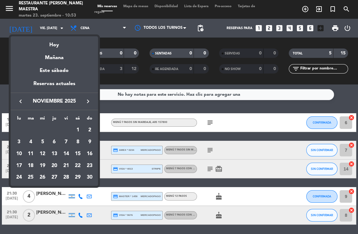
click at [89, 102] on icon "keyboard_arrow_right" at bounding box center [87, 100] width 7 height 7
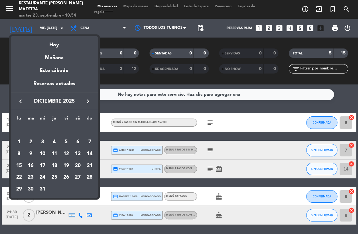
click at [19, 103] on icon "keyboard_arrow_left" at bounding box center [20, 100] width 7 height 7
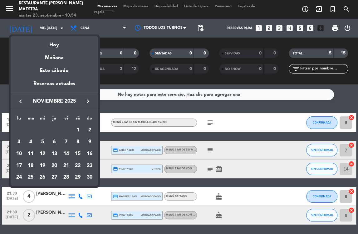
click at [19, 104] on icon "keyboard_arrow_left" at bounding box center [20, 100] width 7 height 7
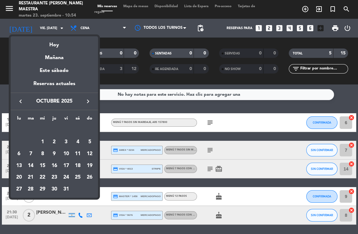
click at [19, 104] on icon "keyboard_arrow_left" at bounding box center [20, 100] width 7 height 7
click at [109, 28] on div at bounding box center [179, 117] width 358 height 234
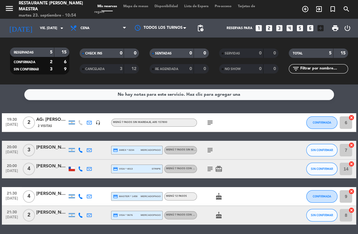
click at [67, 106] on div "No hay notas para este servicio. Haz clic para agregar una 19:30 [DATE] 2 AG: […" at bounding box center [179, 158] width 358 height 149
click at [147, 102] on div "No hay notas para este servicio. Haz clic para agregar una 19:30 [DATE] 2 AG: […" at bounding box center [179, 158] width 358 height 149
click at [279, 29] on icon "looks_3" at bounding box center [280, 28] width 8 height 8
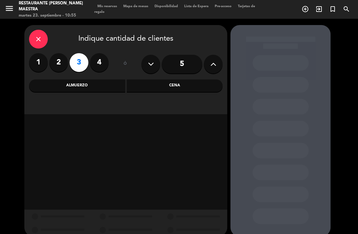
click at [140, 82] on div "Cena" at bounding box center [175, 85] width 96 height 12
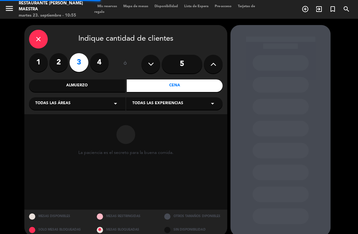
click at [147, 103] on span "Todas las experiencias" at bounding box center [157, 103] width 51 height 6
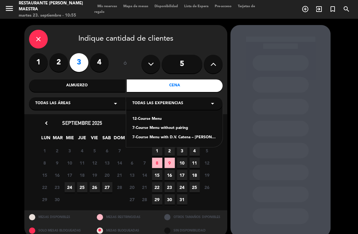
click at [145, 124] on div "12-Course Menu 7-Course Menu without pairing 7-Course Menu with D.V. Catena – […" at bounding box center [174, 124] width 97 height 45
click at [148, 127] on div "7-Course Menu without pairing" at bounding box center [174, 128] width 84 height 6
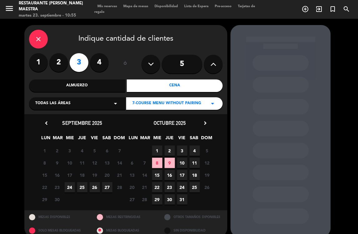
click at [94, 186] on span "26" at bounding box center [95, 187] width 10 height 10
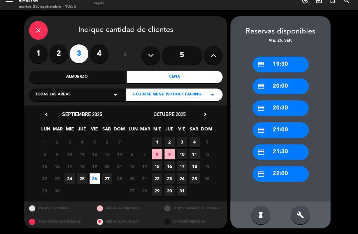
click at [275, 86] on div "credit_card 20:00" at bounding box center [281, 86] width 56 height 16
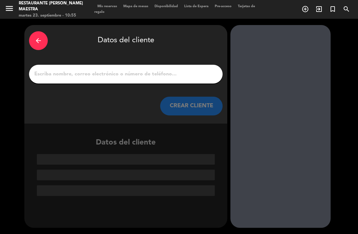
click at [147, 77] on input "1" at bounding box center [126, 74] width 184 height 9
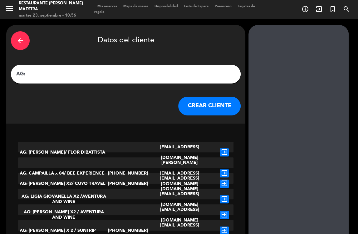
click at [92, 77] on input "AG:" at bounding box center [126, 74] width 221 height 9
paste input "[PERSON_NAME] x 3"
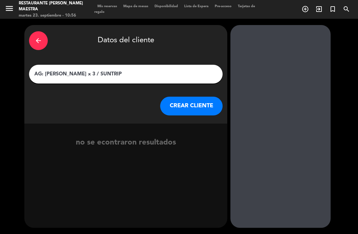
type input "AG: [PERSON_NAME] x 3 / SUNTRIP"
click at [168, 106] on button "CREAR CLIENTE" at bounding box center [191, 106] width 62 height 19
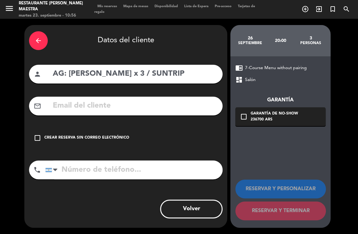
click at [189, 103] on input "text" at bounding box center [135, 105] width 166 height 13
paste input "[EMAIL_ADDRESS][DOMAIN_NAME]"
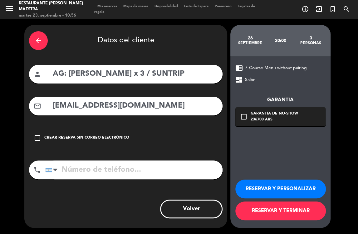
type input "[EMAIL_ADDRESS][DOMAIN_NAME]"
click at [267, 191] on button "RESERVAR Y PERSONALIZAR" at bounding box center [281, 188] width 91 height 19
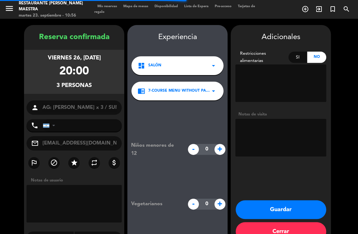
scroll to position [16, 0]
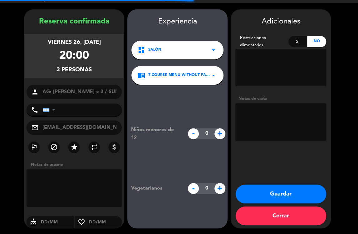
click at [258, 125] on textarea at bounding box center [281, 121] width 91 height 37
type textarea "NO COBRAR A PAX"
click at [268, 196] on button "Guardar" at bounding box center [281, 193] width 91 height 19
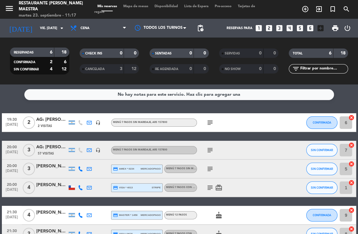
click at [90, 109] on div "No hay notas para este servicio. Haz clic para agregar una 19:30 [DATE] 2 AG: […" at bounding box center [179, 158] width 358 height 149
click at [70, 100] on div "No hay notas para este servicio. Haz clic para agregar una 19:30 [DATE] 2 AG: […" at bounding box center [179, 158] width 358 height 149
click at [33, 107] on div "No hay notas para este servicio. Haz clic para agregar una 19:30 [DATE] 2 AG: […" at bounding box center [179, 158] width 358 height 149
click at [45, 109] on div "No hay notas para este servicio. Haz clic para agregar una 19:30 [DATE] 2 AG: […" at bounding box center [179, 158] width 358 height 149
click at [40, 106] on div "No hay notas para este servicio. Haz clic para agregar una 19:30 [DATE] 2 AG: […" at bounding box center [179, 158] width 358 height 149
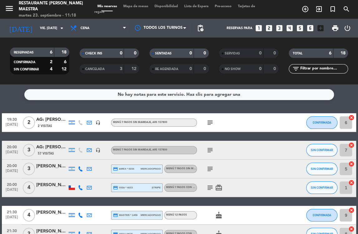
click at [14, 102] on div "No hay notas para este servicio. Haz clic para agregar una 19:30 [DATE] 2 AG: […" at bounding box center [179, 158] width 358 height 149
click at [316, 7] on icon "search" at bounding box center [346, 8] width 7 height 7
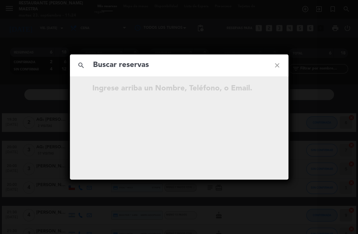
click at [197, 66] on input "text" at bounding box center [179, 65] width 174 height 13
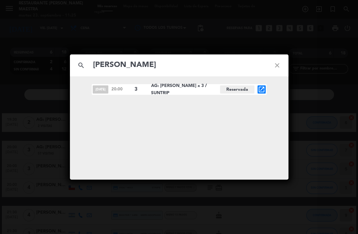
type input "[PERSON_NAME]"
click at [277, 66] on icon "close" at bounding box center [277, 65] width 22 height 22
click at [275, 67] on icon "close" at bounding box center [277, 65] width 22 height 22
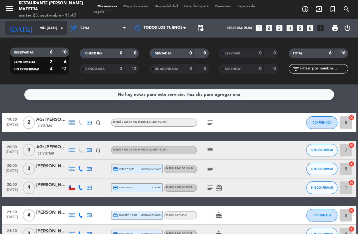
click at [64, 31] on icon "arrow_drop_down" at bounding box center [61, 27] width 7 height 7
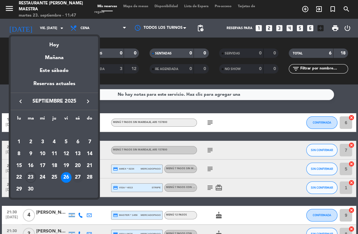
click at [75, 177] on div "27" at bounding box center [77, 177] width 11 height 11
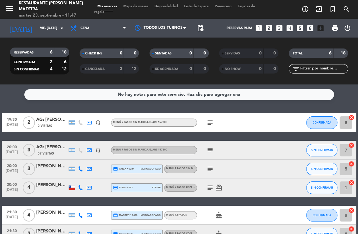
type input "[DATE]"
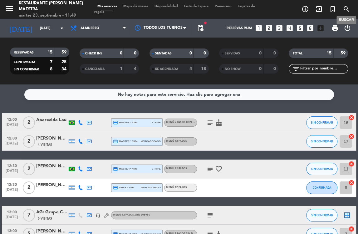
click at [316, 6] on icon "search" at bounding box center [346, 8] width 7 height 7
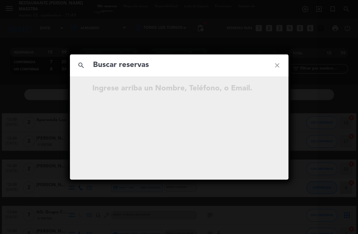
click at [143, 67] on input "text" at bounding box center [179, 65] width 174 height 13
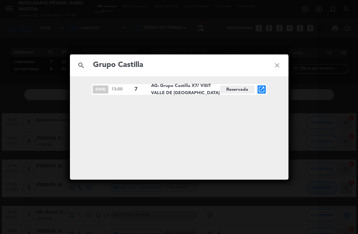
type input "Grupo Castilla"
click at [262, 89] on icon "open_in_new" at bounding box center [261, 89] width 7 height 7
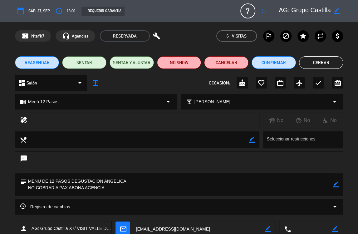
click at [316, 184] on icon "border_color" at bounding box center [336, 184] width 6 height 6
click at [192, 185] on textarea at bounding box center [180, 184] width 306 height 22
click at [170, 194] on textarea at bounding box center [180, 184] width 306 height 22
click at [151, 196] on div "subject" at bounding box center [179, 186] width 358 height 26
click at [146, 192] on textarea at bounding box center [180, 184] width 306 height 22
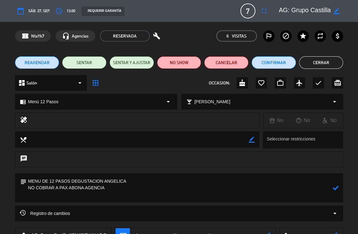
paste textarea "Sr. Segundo [PERSON_NAME]: alergias a frutilla, manzana, frutas secas, arroz, t…"
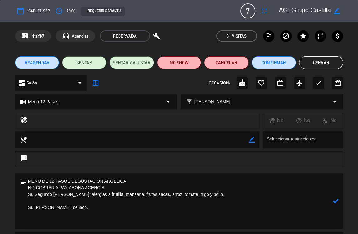
click at [316, 196] on icon at bounding box center [336, 201] width 6 height 6
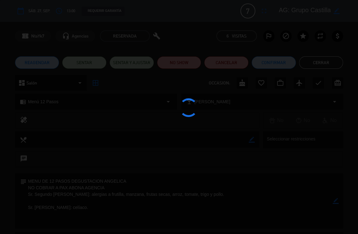
type textarea "MENU DE 12 PASOS DEGUSTACION ANGELICA NO COBRAR A PAX ABONA AGENCIA Sr. Segundo…"
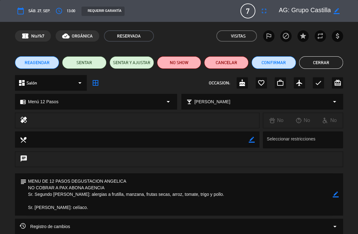
click at [301, 62] on button "Cerrar" at bounding box center [321, 62] width 44 height 12
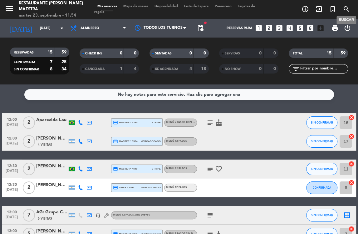
click at [316, 10] on icon "search" at bounding box center [346, 8] width 7 height 7
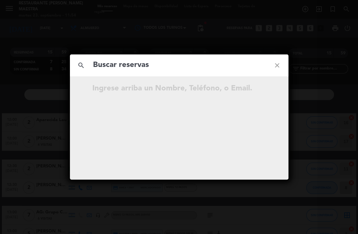
click at [173, 66] on input "text" at bounding box center [179, 65] width 174 height 13
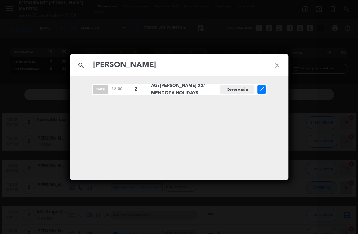
type input "[PERSON_NAME]"
click at [262, 89] on icon "open_in_new" at bounding box center [261, 89] width 7 height 7
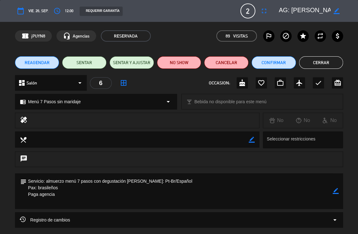
click at [313, 66] on button "Cerrar" at bounding box center [321, 62] width 44 height 12
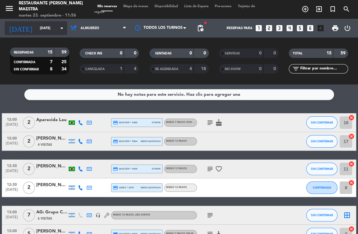
click at [54, 25] on input "[DATE]" at bounding box center [60, 28] width 46 height 10
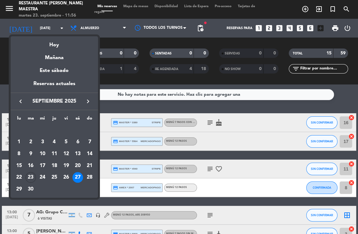
click at [83, 101] on button "keyboard_arrow_right" at bounding box center [87, 101] width 11 height 8
click at [89, 154] on div "12" at bounding box center [89, 153] width 11 height 11
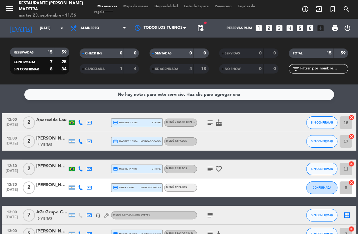
type input "[DATE]"
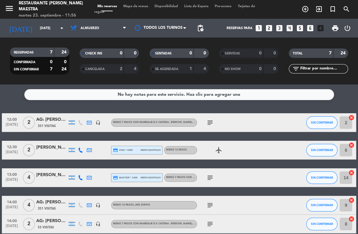
click at [16, 97] on service-notes "No hay notas para este servicio. Haz clic para agregar una" at bounding box center [179, 94] width 358 height 11
click at [15, 94] on service-notes "No hay notas para este servicio. Haz clic para agregar una" at bounding box center [179, 94] width 358 height 11
click at [316, 10] on icon "search" at bounding box center [346, 8] width 7 height 7
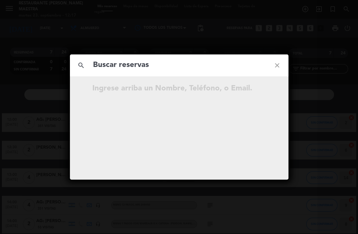
click at [174, 69] on input "text" at bounding box center [179, 65] width 174 height 13
type input "[PERSON_NAME]"
click at [277, 64] on icon "close" at bounding box center [277, 65] width 22 height 22
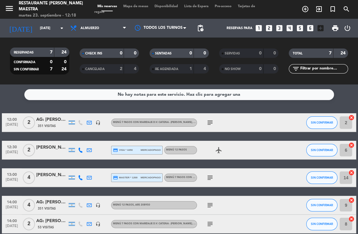
click at [93, 107] on div "No hay notas para este servicio. Haz clic para agregar una 12:00 [DATE] 2 AG: N…" at bounding box center [179, 158] width 358 height 149
click at [97, 106] on div "No hay notas para este servicio. Haz clic para agregar una 12:00 [DATE] 2 AG: N…" at bounding box center [179, 158] width 358 height 149
click at [35, 106] on div "No hay notas para este servicio. Haz clic para agregar una 12:00 [DATE] 2 AG: N…" at bounding box center [179, 158] width 358 height 149
click at [192, 107] on div "No hay notas para este servicio. Haz clic para agregar una 12:00 [DATE] 2 AG: N…" at bounding box center [179, 158] width 358 height 149
click at [270, 26] on icon "looks_two" at bounding box center [269, 28] width 8 height 8
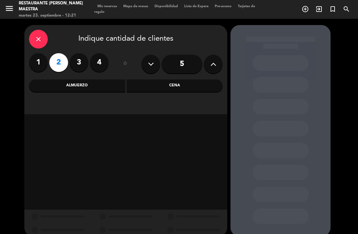
click at [89, 87] on div "Almuerzo" at bounding box center [77, 85] width 96 height 12
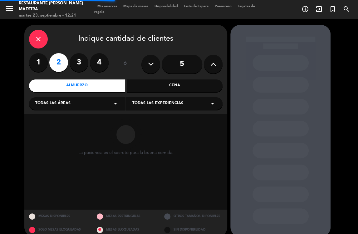
click at [160, 104] on span "Todas las experiencias" at bounding box center [157, 103] width 51 height 6
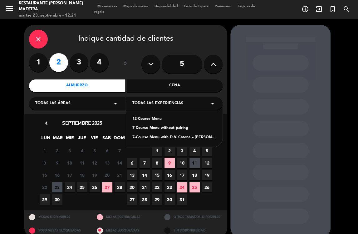
click at [161, 126] on div "7-Course Menu without pairing" at bounding box center [174, 128] width 84 height 6
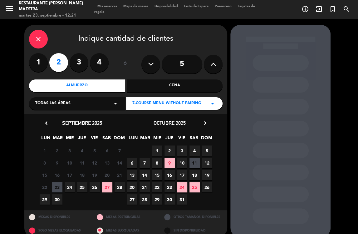
click at [207, 161] on span "12" at bounding box center [207, 162] width 10 height 10
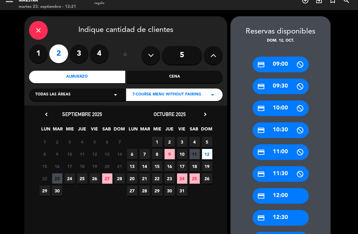
scroll to position [43, 0]
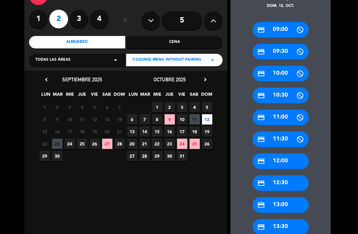
click at [278, 182] on div "credit_card 12:30" at bounding box center [281, 183] width 56 height 16
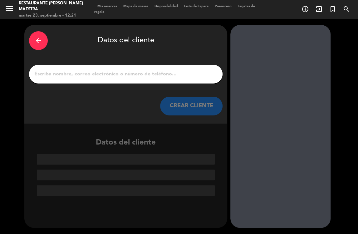
click at [107, 73] on input "1" at bounding box center [126, 74] width 184 height 9
click at [107, 72] on input "1" at bounding box center [126, 74] width 184 height 9
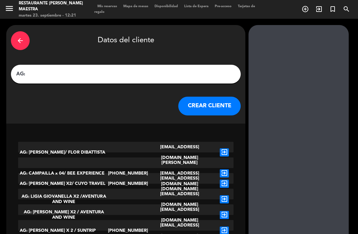
paste input "[PERSON_NAME]"
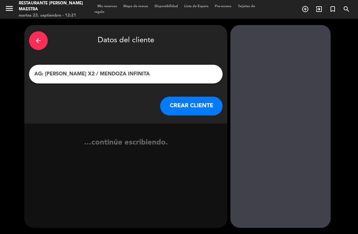
type input "AG: [PERSON_NAME] X2 / MENDOZA INFINITA"
click at [172, 107] on button "CREAR CLIENTE" at bounding box center [191, 106] width 62 height 19
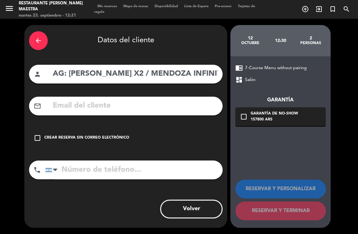
click at [129, 109] on input "text" at bounding box center [135, 105] width 166 height 13
paste input "[EMAIL_ADDRESS][DOMAIN_NAME]"
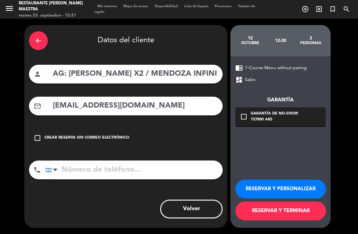
type input "[EMAIL_ADDRESS][DOMAIN_NAME]"
click at [285, 183] on button "RESERVAR Y PERSONALIZAR" at bounding box center [281, 188] width 91 height 19
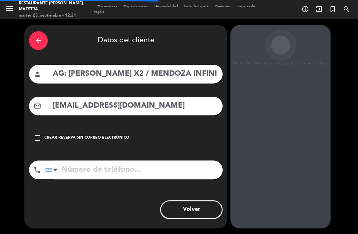
scroll to position [16, 0]
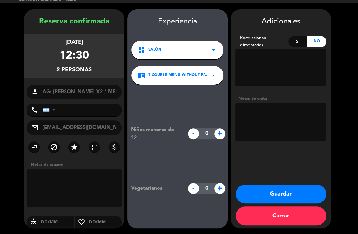
click at [248, 129] on textarea at bounding box center [281, 121] width 91 height 37
click at [265, 113] on textarea at bounding box center [281, 121] width 91 height 37
click at [316, 135] on textarea at bounding box center [281, 121] width 91 height 37
paste textarea "7 pasos + [PERSON_NAME]"
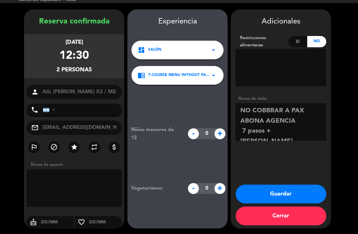
scroll to position [4, 0]
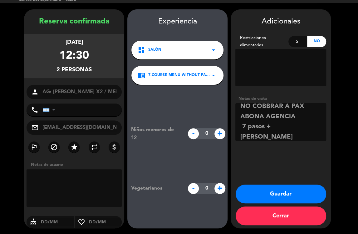
type textarea "NO COBBRAR A PAX ABONA AGENCIA 7 pasos + [PERSON_NAME]"
click at [295, 192] on button "Guardar" at bounding box center [281, 193] width 91 height 19
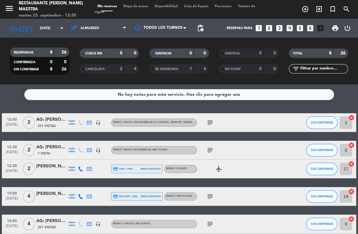
click at [187, 108] on div "No hay notas para este servicio. Haz clic para agregar una 12:00 [DATE] 2 AG: N…" at bounding box center [179, 158] width 358 height 149
click at [220, 102] on div "No hay notas para este servicio. Haz clic para agregar una 12:00 [DATE] 2 AG: N…" at bounding box center [179, 158] width 358 height 149
click at [116, 109] on div "No hay notas para este servicio. Haz clic para agregar una 12:00 [DATE] 2 AG: N…" at bounding box center [179, 158] width 358 height 149
click at [96, 108] on div "No hay notas para este servicio. Haz clic para agregar una 12:00 [DATE] 2 AG: N…" at bounding box center [179, 158] width 358 height 149
click at [43, 107] on div "No hay notas para este servicio. Haz clic para agregar una 12:00 [DATE] 2 AG: N…" at bounding box center [179, 158] width 358 height 149
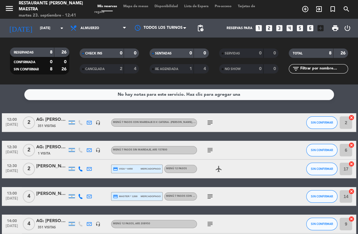
click at [23, 108] on div "No hay notas para este servicio. Haz clic para agregar una 12:00 [DATE] 2 AG: N…" at bounding box center [179, 158] width 358 height 149
click at [316, 11] on icon "search" at bounding box center [346, 8] width 7 height 7
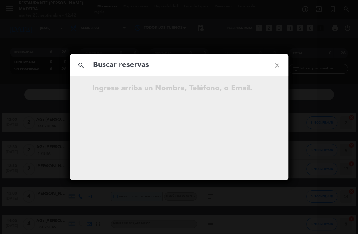
click at [191, 65] on input "text" at bounding box center [179, 65] width 174 height 13
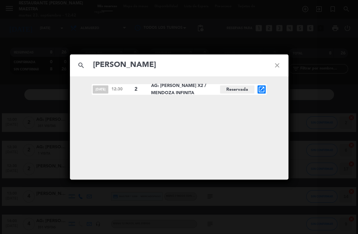
type input "[PERSON_NAME]"
click at [280, 67] on icon "close" at bounding box center [277, 65] width 22 height 22
click at [279, 66] on icon "close" at bounding box center [277, 65] width 22 height 22
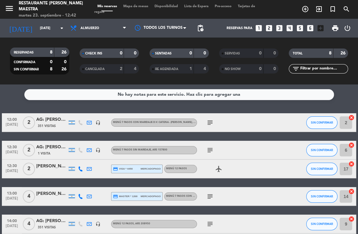
click at [280, 30] on icon "looks_3" at bounding box center [280, 28] width 8 height 8
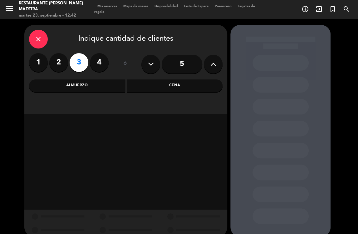
click at [94, 87] on div "Almuerzo" at bounding box center [77, 85] width 96 height 12
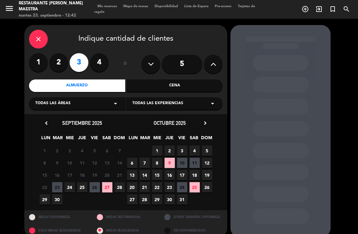
click at [167, 105] on span "Todas las experiencias" at bounding box center [157, 103] width 51 height 6
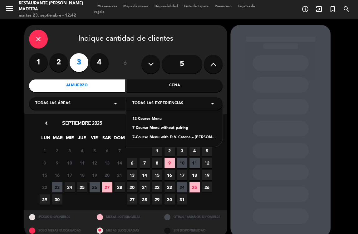
click at [172, 128] on div "7-Course Menu without pairing" at bounding box center [174, 128] width 84 height 6
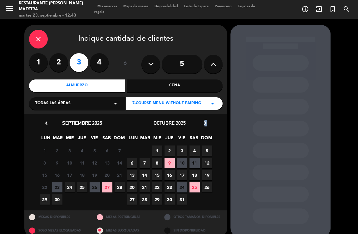
click at [206, 123] on icon "chevron_right" at bounding box center [205, 123] width 7 height 7
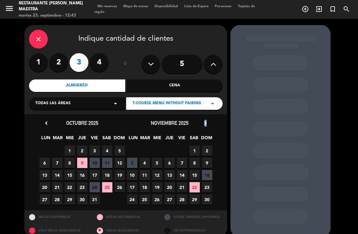
click at [206, 122] on icon "chevron_right" at bounding box center [205, 123] width 7 height 7
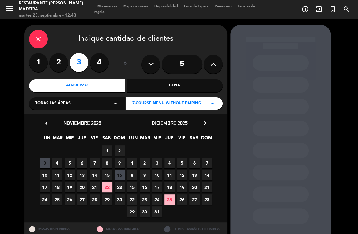
click at [206, 122] on icon "chevron_right" at bounding box center [205, 123] width 7 height 7
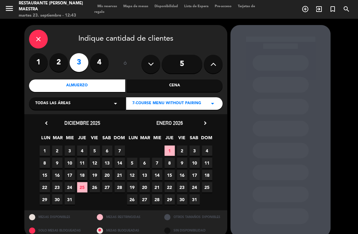
click at [146, 189] on span "20" at bounding box center [145, 187] width 10 height 10
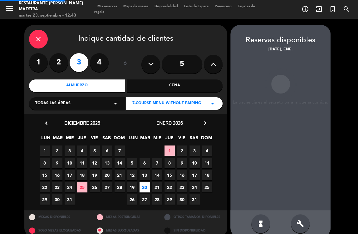
scroll to position [9, 0]
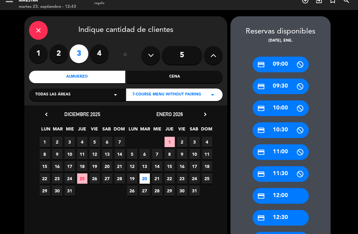
click at [295, 194] on div "credit_card 12:00" at bounding box center [281, 196] width 56 height 16
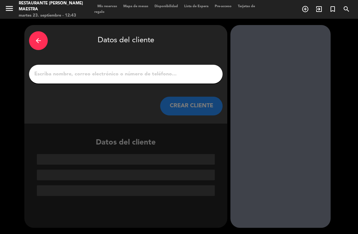
click at [195, 76] on input "1" at bounding box center [126, 74] width 184 height 9
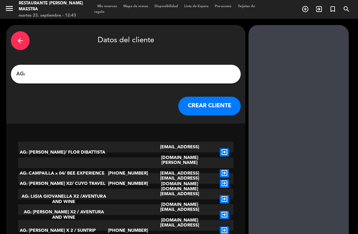
click at [87, 80] on div "AG:" at bounding box center [126, 74] width 230 height 19
click at [86, 76] on input "AG:" at bounding box center [126, 74] width 221 height 9
paste input "[PERSON_NAME]"
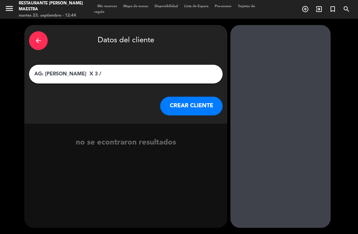
click at [125, 72] on input "AG: [PERSON_NAME] X 3 /" at bounding box center [126, 74] width 184 height 9
type input "AG: [PERSON_NAME] X 3 / MENDOZA HOLIDAYS"
click at [189, 107] on button "CREAR CLIENTE" at bounding box center [191, 106] width 62 height 19
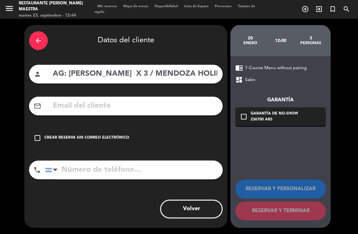
click at [194, 109] on input "text" at bounding box center [135, 105] width 166 height 13
paste input "[EMAIL_ADDRESS][DOMAIN_NAME]"
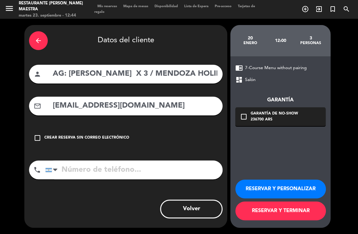
type input "[EMAIL_ADDRESS][DOMAIN_NAME]"
click at [276, 192] on button "RESERVAR Y PERSONALIZAR" at bounding box center [281, 188] width 91 height 19
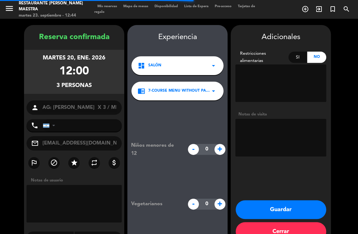
scroll to position [16, 0]
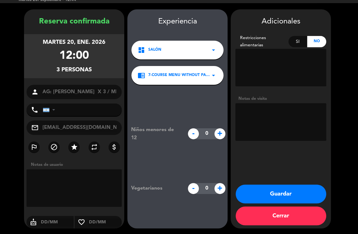
click at [257, 136] on textarea at bounding box center [281, 121] width 91 height 37
click at [258, 124] on textarea at bounding box center [281, 121] width 91 height 37
click at [262, 115] on textarea at bounding box center [281, 121] width 91 height 37
type textarea "NO COBRAR A PAX ABONA AGENCIA BRASIL"
click at [252, 189] on button "Guardar" at bounding box center [281, 193] width 91 height 19
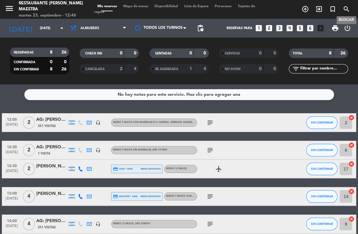
click at [316, 10] on icon "search" at bounding box center [346, 8] width 7 height 7
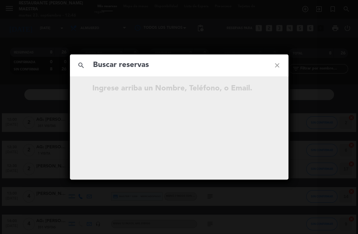
click at [147, 69] on input "text" at bounding box center [179, 65] width 174 height 13
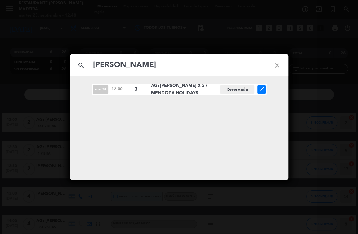
click at [220, 69] on input "[PERSON_NAME]" at bounding box center [179, 65] width 174 height 13
paste input "NDRE SILVESTRE"
type input "[PERSON_NAME]"
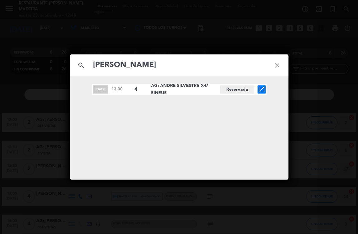
click at [260, 89] on icon "open_in_new" at bounding box center [261, 89] width 7 height 7
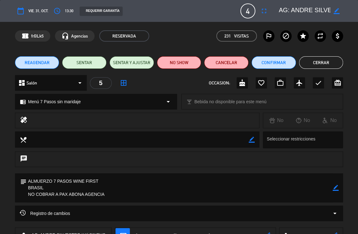
click at [316, 62] on button "Cerrar" at bounding box center [321, 62] width 44 height 12
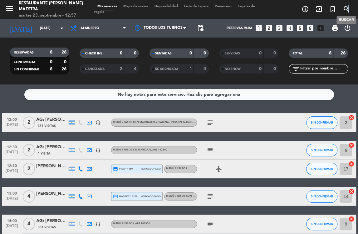
click at [316, 11] on icon "search" at bounding box center [346, 8] width 7 height 7
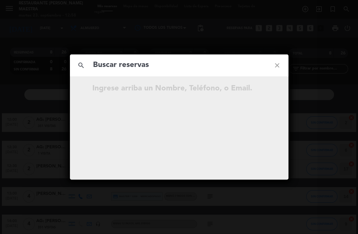
click at [277, 64] on icon "close" at bounding box center [277, 65] width 22 height 22
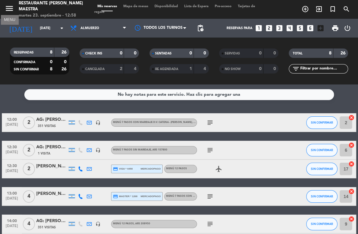
click at [10, 8] on icon "menu" at bounding box center [9, 8] width 9 height 9
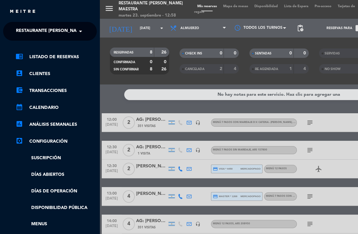
click at [38, 27] on span "Restaurante [PERSON_NAME] Maestra" at bounding box center [61, 31] width 91 height 13
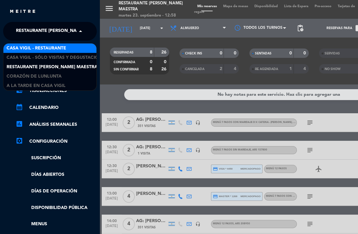
click at [46, 50] on span "Casa Vigil - Restaurante" at bounding box center [37, 48] width 60 height 7
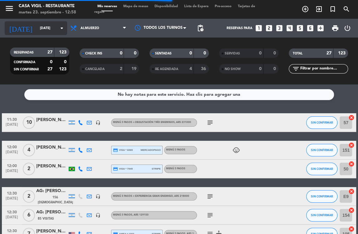
click at [55, 31] on input "[DATE]" at bounding box center [60, 28] width 46 height 10
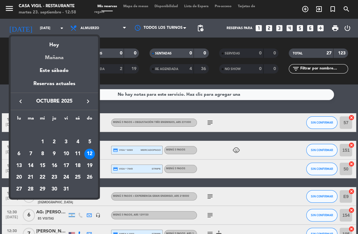
click at [57, 59] on div "Mañana" at bounding box center [54, 55] width 87 height 13
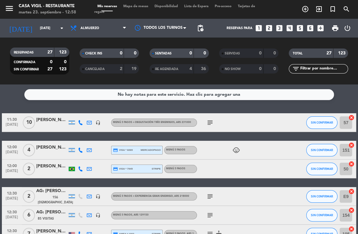
type input "mié. [DATE]"
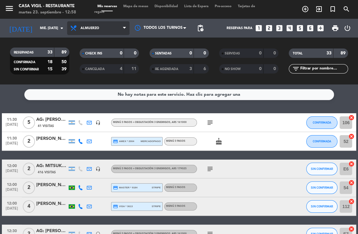
click at [112, 27] on span "Almuerzo" at bounding box center [98, 28] width 62 height 14
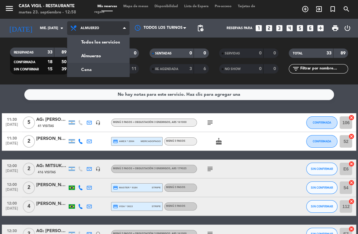
click at [108, 69] on div "menu Casa Vigil - Restaurante martes 23. septiembre - 12:58 Mis reservas Mapa d…" at bounding box center [179, 42] width 358 height 84
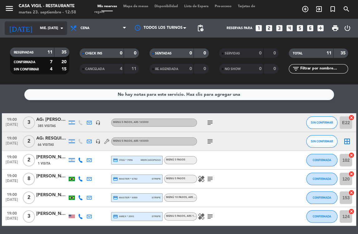
click at [57, 30] on input "mié. [DATE]" at bounding box center [60, 28] width 46 height 10
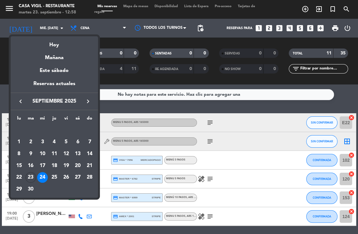
click at [107, 29] on div at bounding box center [179, 117] width 358 height 234
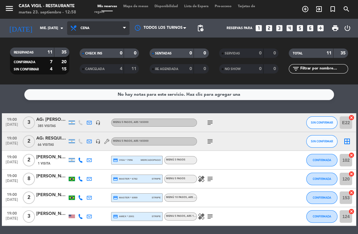
click at [107, 27] on span "Cena" at bounding box center [98, 28] width 62 height 14
click at [98, 57] on div "menu Casa Vigil - Restaurante martes 23. septiembre - 12:58 Mis reservas Mapa d…" at bounding box center [179, 42] width 358 height 84
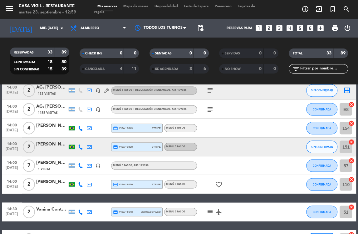
scroll to position [590, 0]
